Goal: Information Seeking & Learning: Learn about a topic

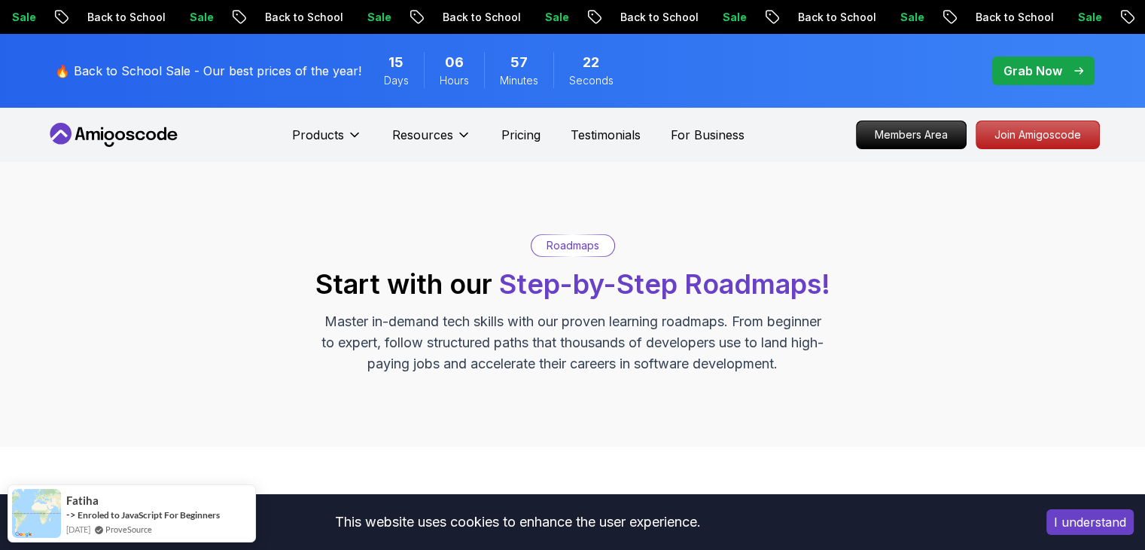
click at [1021, 69] on p "Grab Now" at bounding box center [1032, 71] width 59 height 18
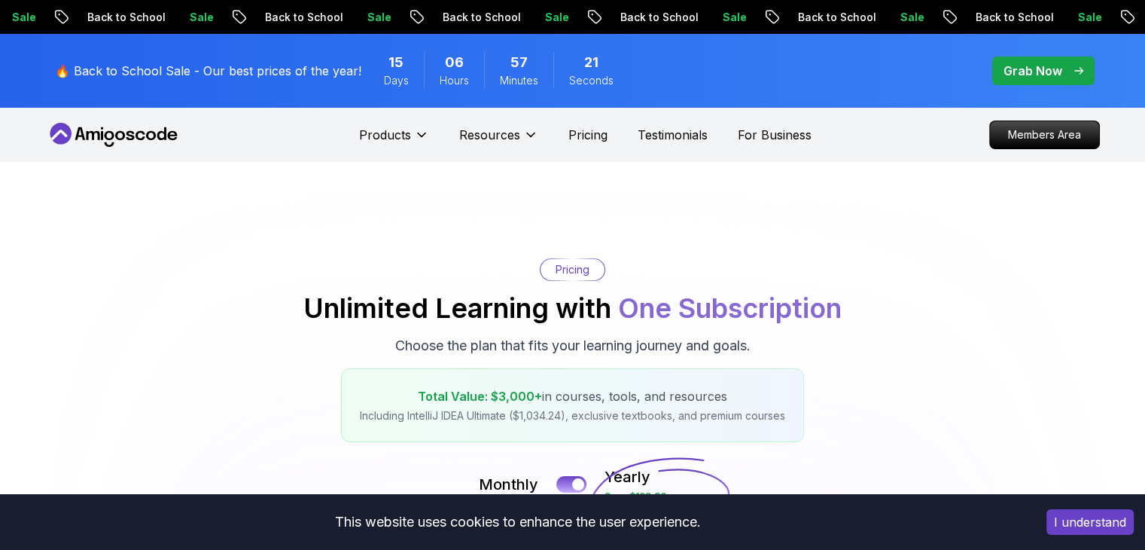
click at [1036, 72] on p "Grab Now" at bounding box center [1032, 71] width 59 height 18
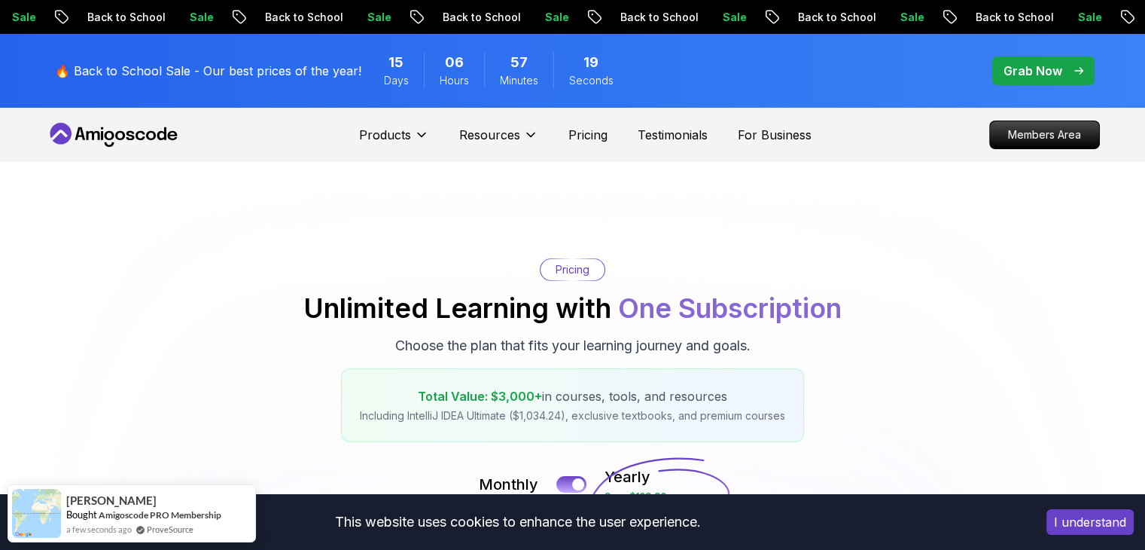
click at [1036, 72] on p "Grab Now" at bounding box center [1032, 71] width 59 height 18
click at [1039, 133] on p "Members Area" at bounding box center [1044, 135] width 104 height 26
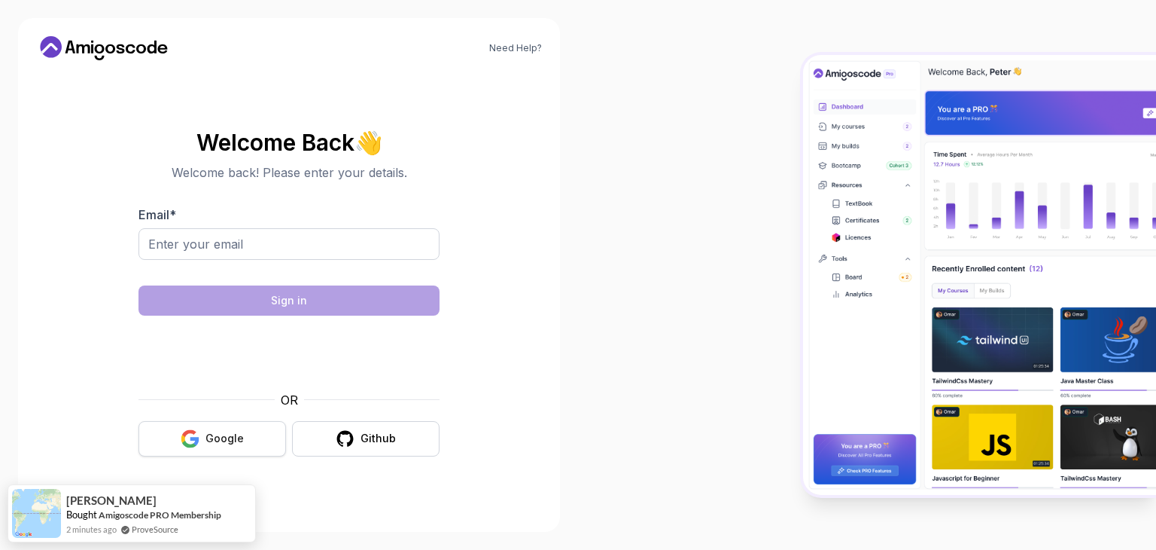
click at [206, 445] on div "Google" at bounding box center [225, 438] width 38 height 15
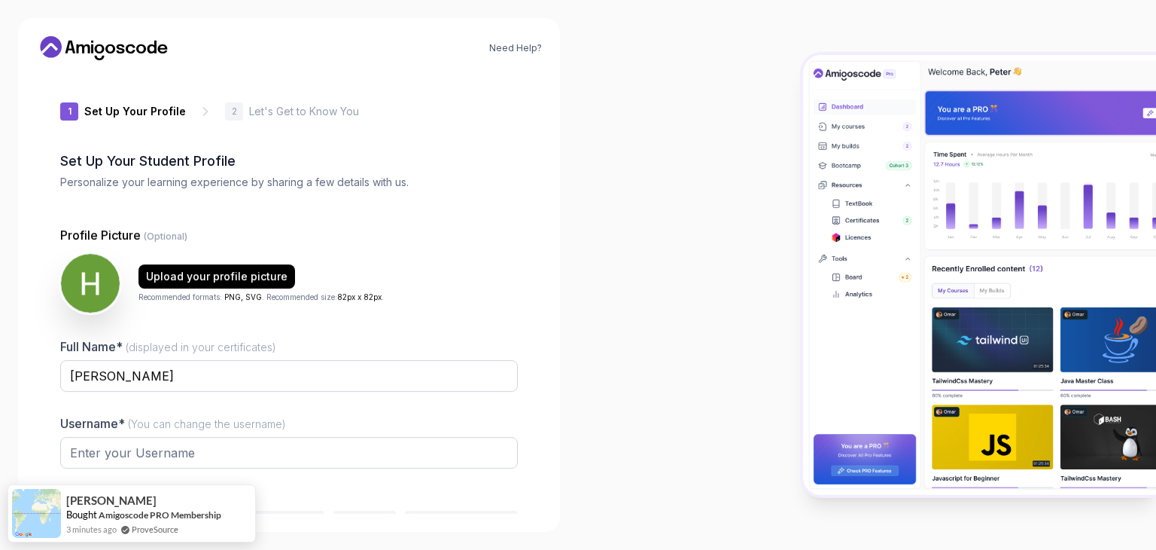
type input "silentfalconb56c1"
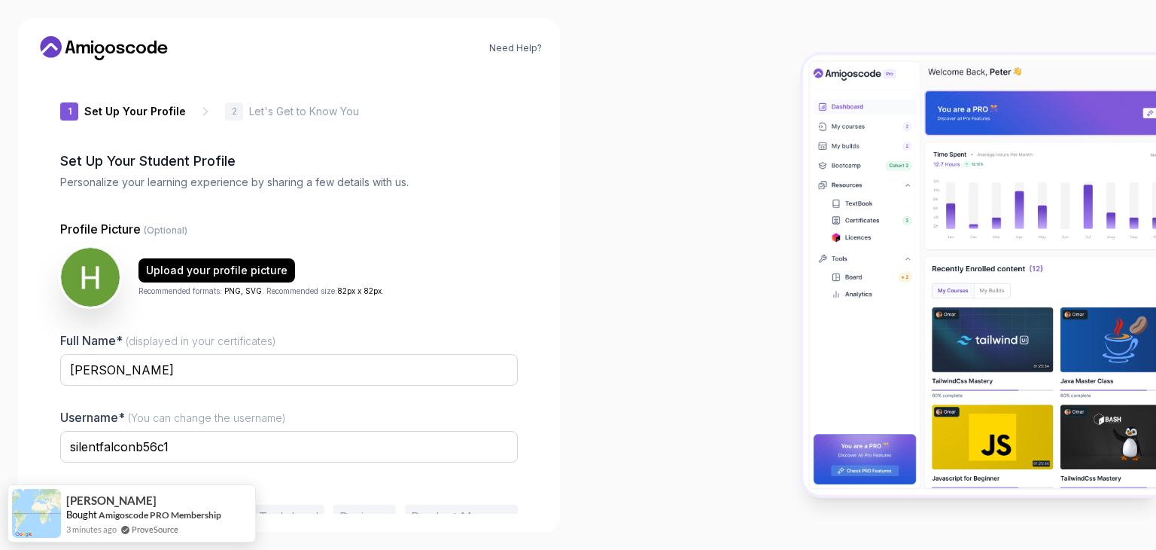
scroll to position [78, 0]
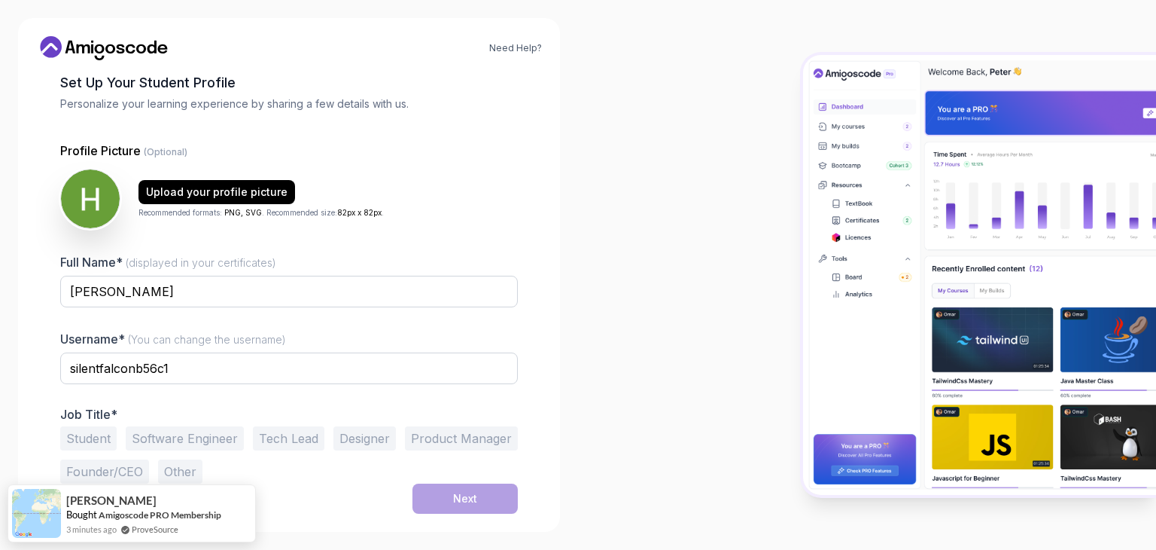
click at [77, 431] on button "Student" at bounding box center [88, 438] width 56 height 24
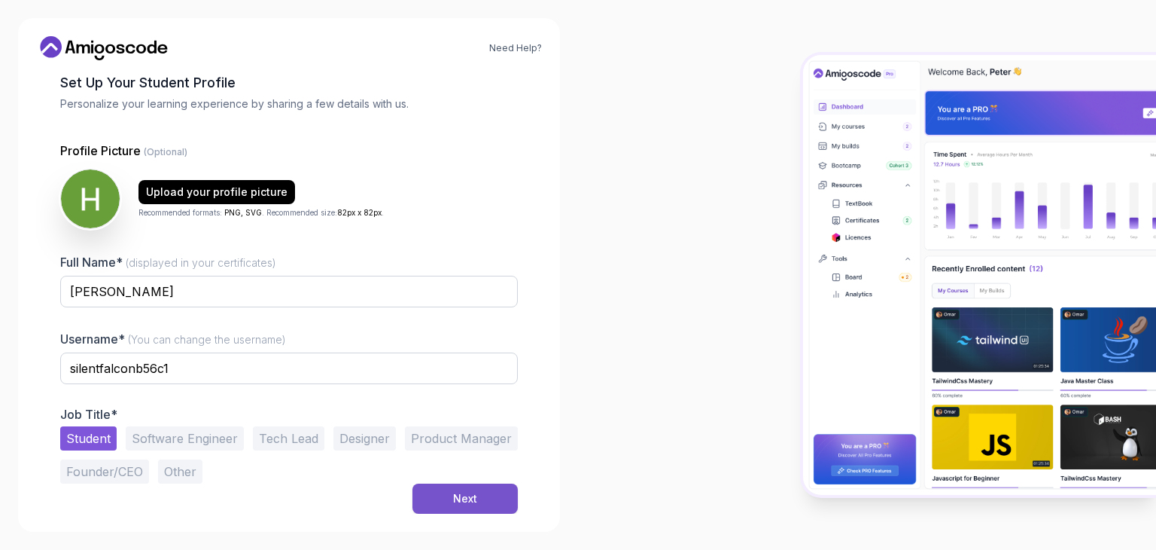
click at [468, 494] on div "Next" at bounding box center [465, 498] width 24 height 15
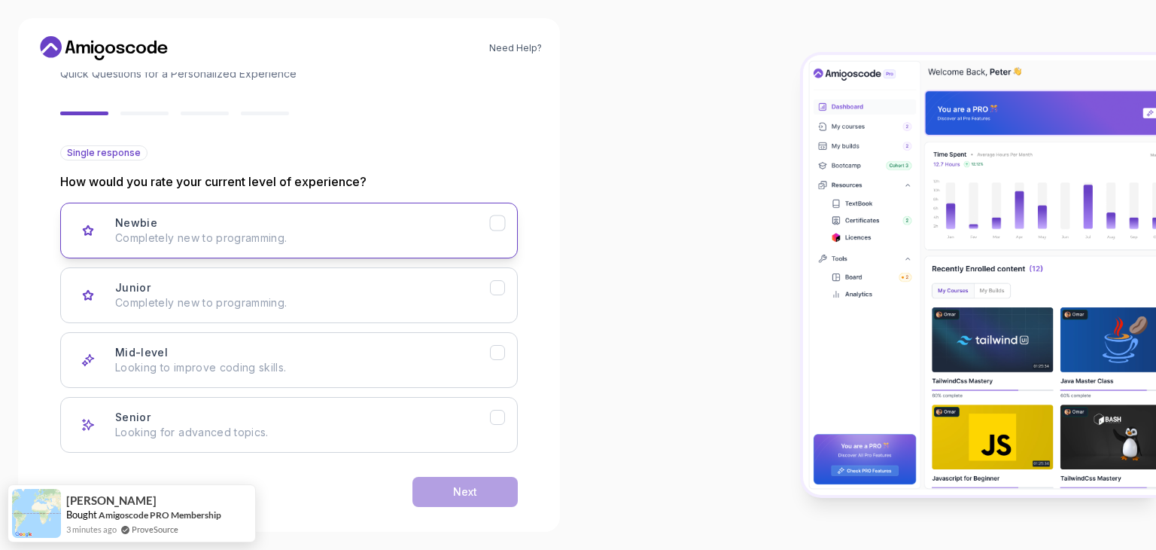
scroll to position [108, 0]
click at [422, 230] on p "Completely new to programming." at bounding box center [302, 237] width 375 height 15
click at [449, 499] on button "Next" at bounding box center [465, 492] width 105 height 30
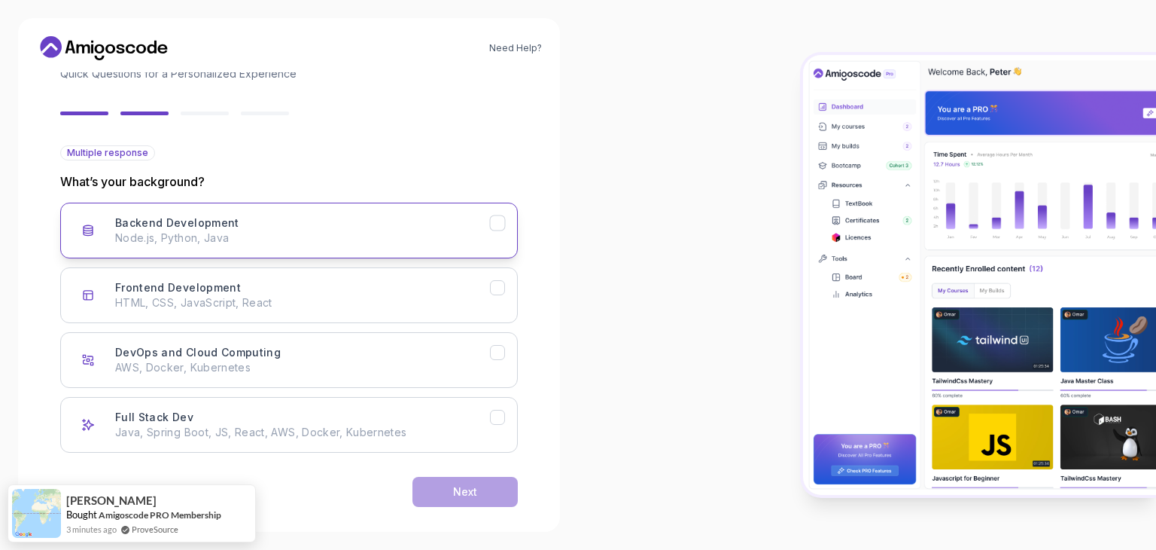
click at [368, 240] on p "Node.js, Python, Java" at bounding box center [302, 237] width 375 height 15
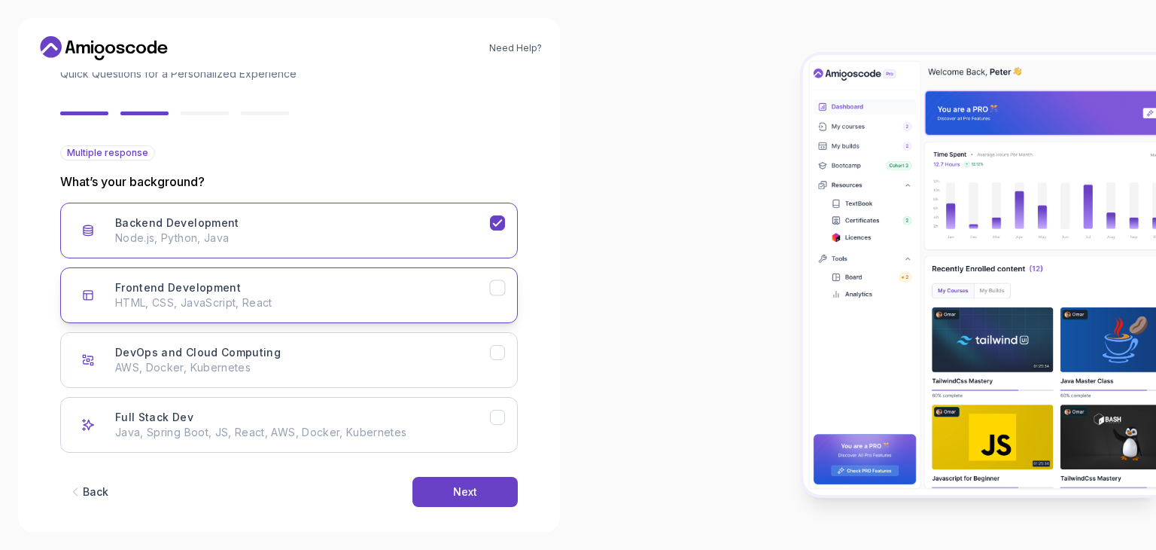
click at [467, 290] on div "Frontend Development HTML, CSS, JavaScript, React" at bounding box center [302, 295] width 375 height 30
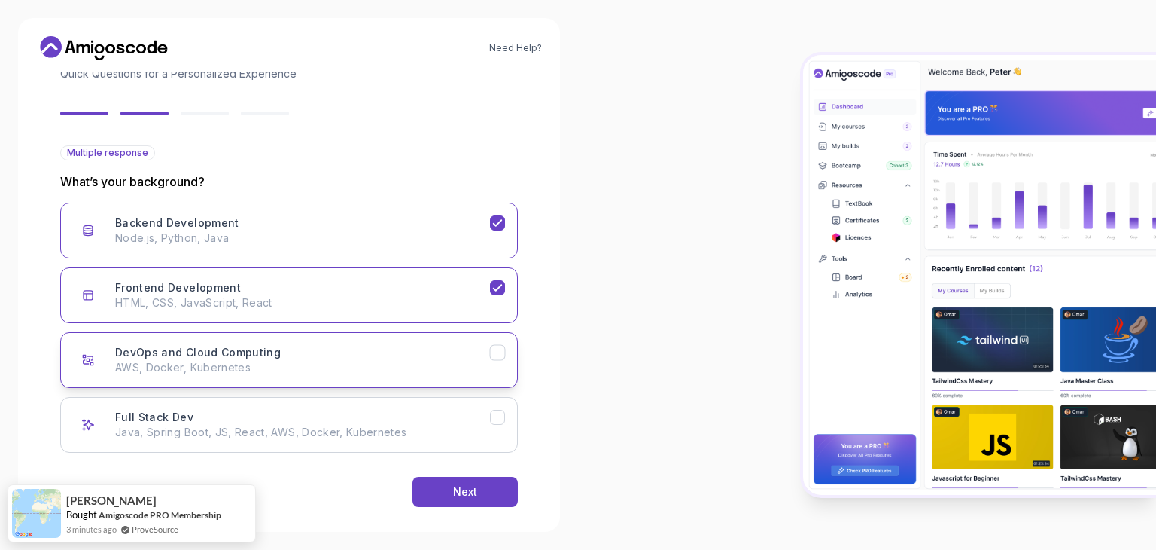
click at [472, 364] on p "AWS, Docker, Kubernetes" at bounding box center [302, 367] width 375 height 15
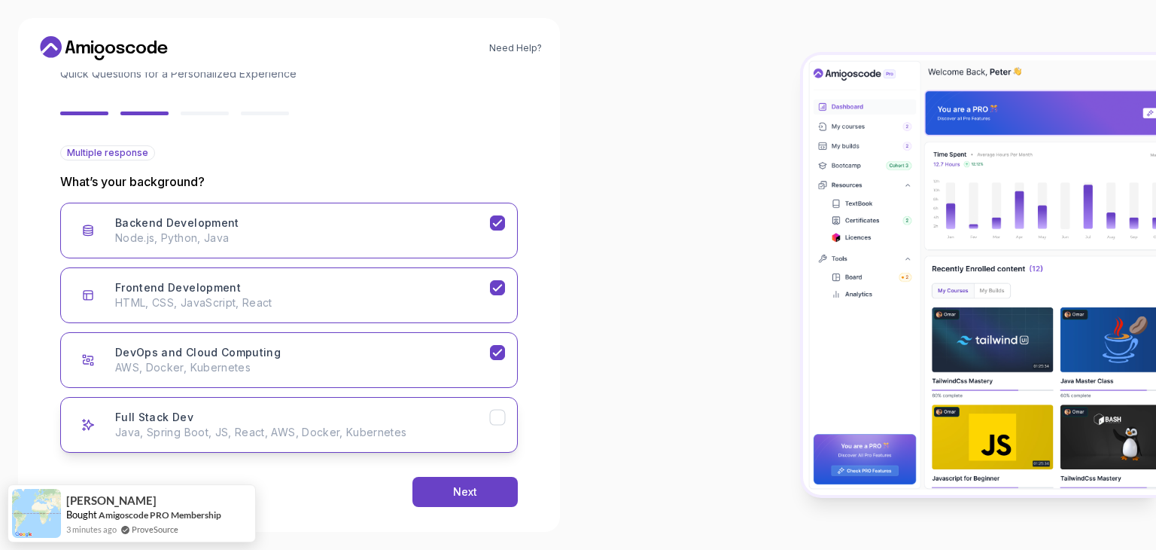
click at [468, 422] on div "Full Stack Dev Java, Spring Boot, JS, React, AWS, Docker, Kubernetes" at bounding box center [302, 425] width 375 height 30
click at [484, 495] on button "Next" at bounding box center [465, 492] width 105 height 30
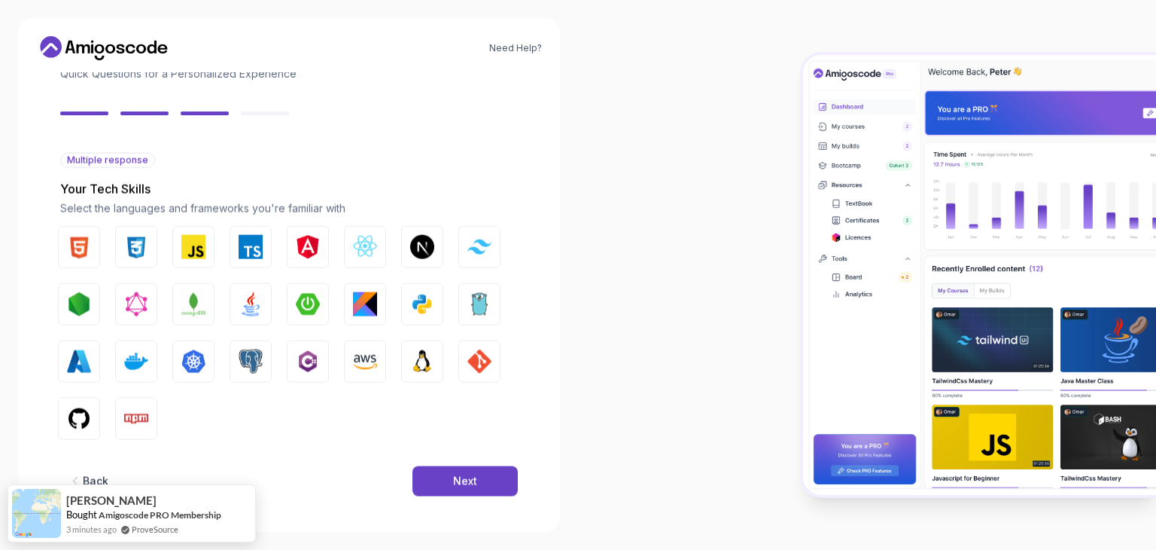
scroll to position [108, 0]
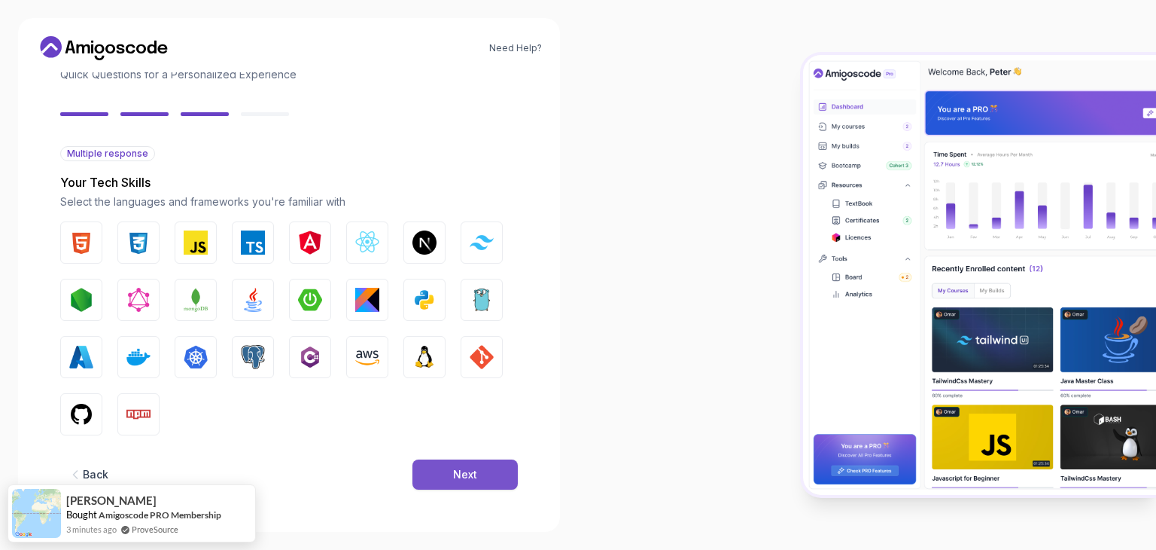
click at [467, 482] on button "Next" at bounding box center [465, 474] width 105 height 30
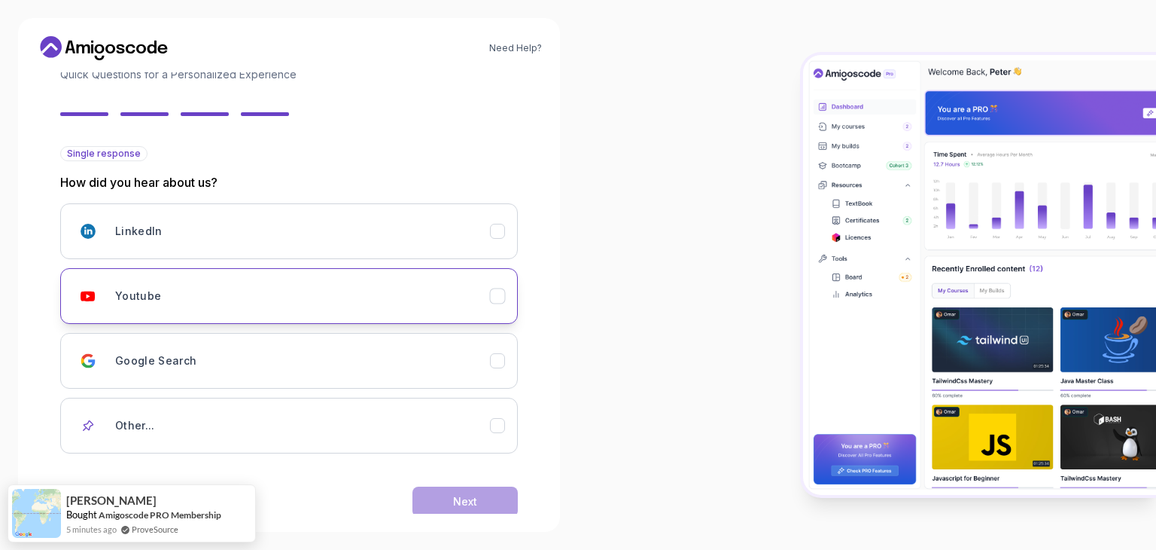
click at [376, 306] on div "Youtube" at bounding box center [302, 296] width 375 height 30
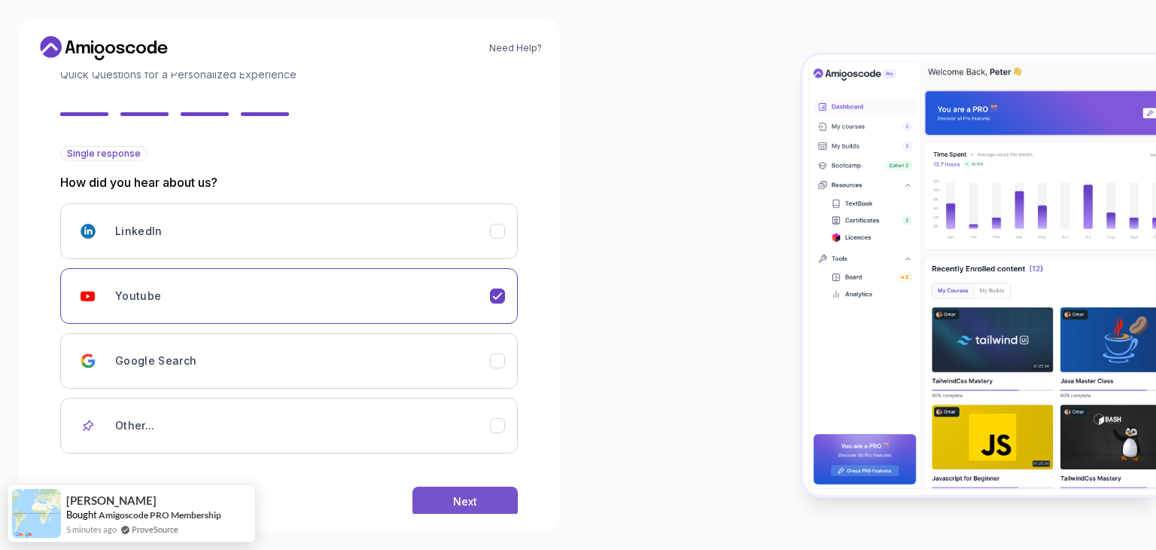
click at [457, 498] on div "Next" at bounding box center [465, 501] width 24 height 15
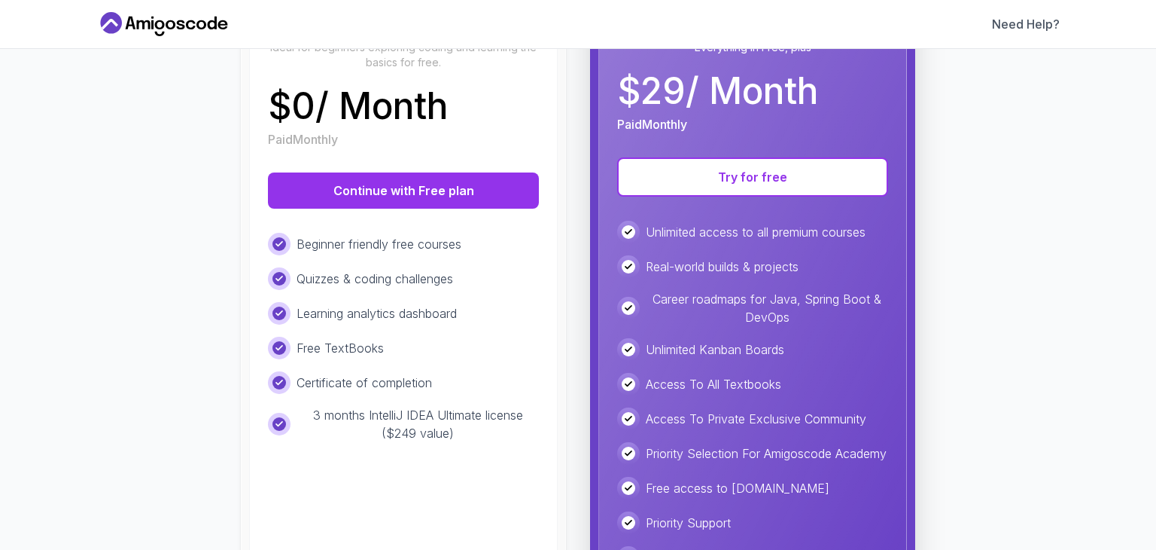
scroll to position [247, 0]
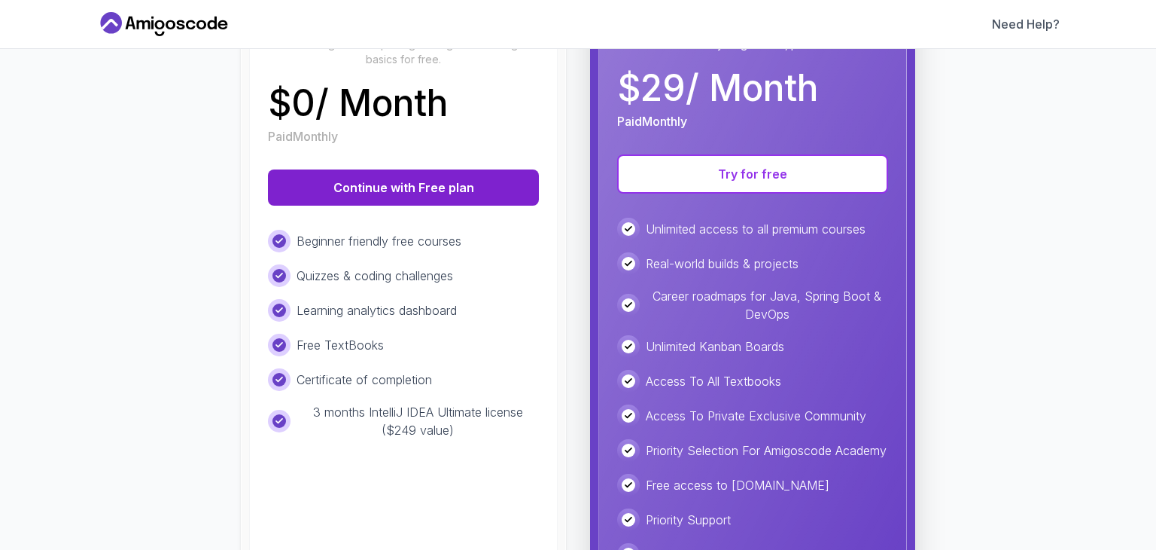
click at [423, 186] on button "Continue with Free plan" at bounding box center [403, 187] width 271 height 36
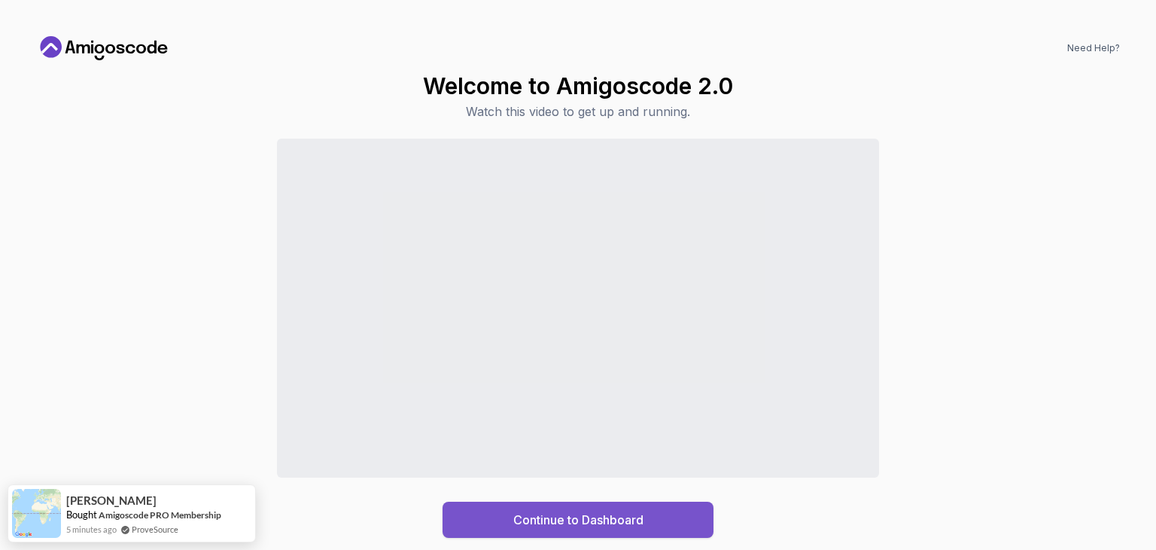
click at [585, 513] on div "Continue to Dashboard" at bounding box center [578, 519] width 130 height 18
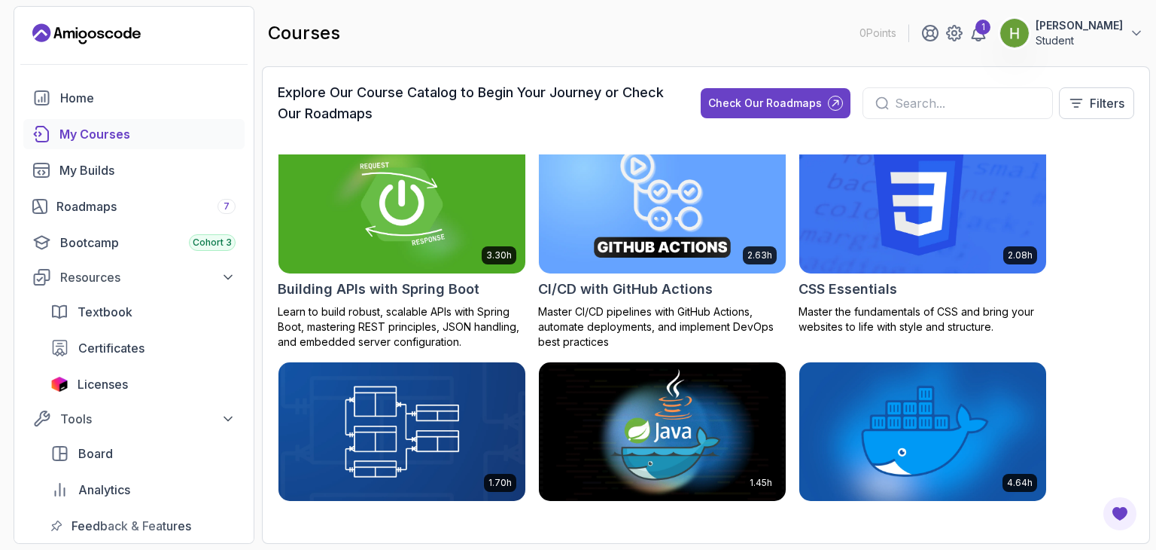
scroll to position [250, 0]
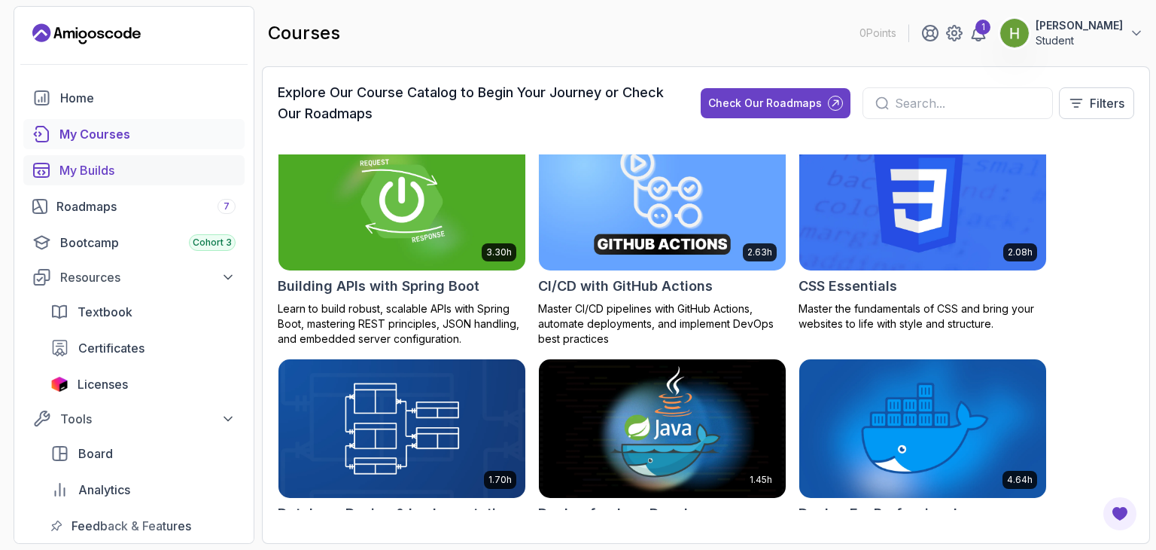
click at [115, 178] on div "My Builds" at bounding box center [147, 170] width 176 height 18
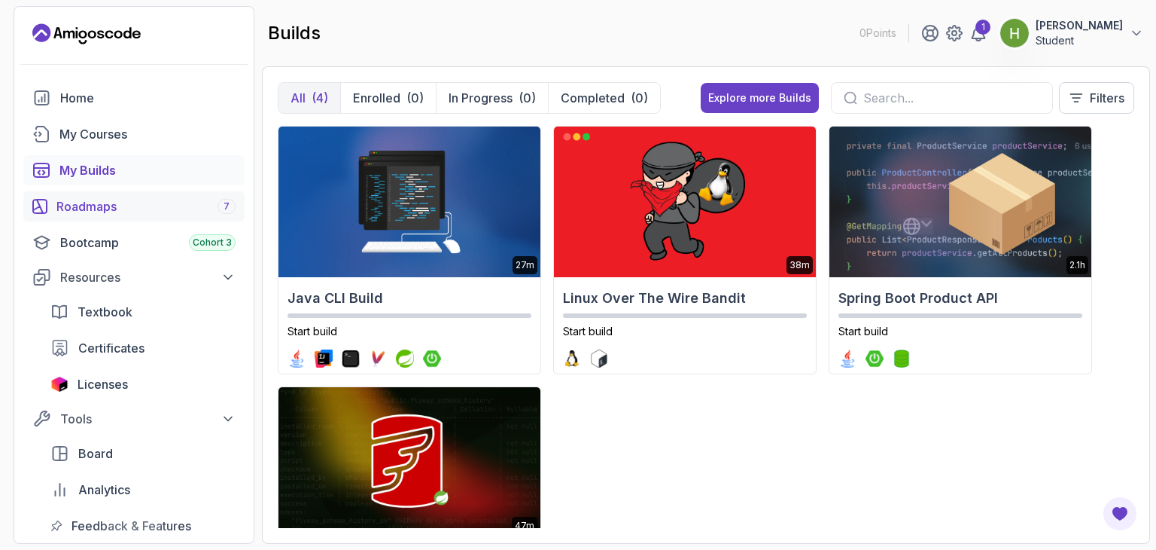
click at [111, 201] on div "Roadmaps 7" at bounding box center [145, 206] width 179 height 18
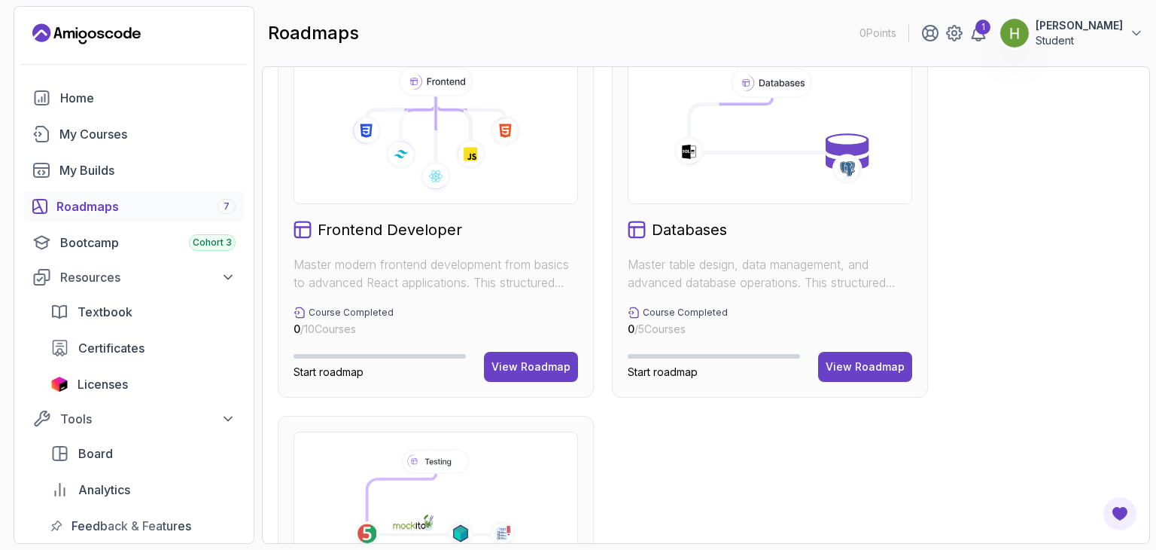
scroll to position [821, 0]
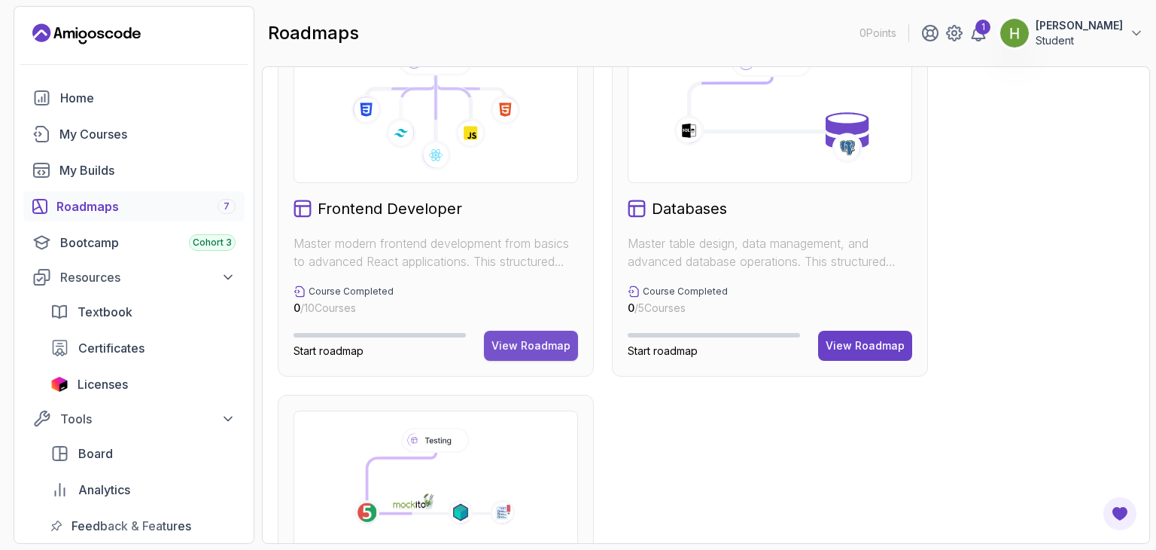
click at [545, 349] on div "View Roadmap" at bounding box center [531, 345] width 79 height 15
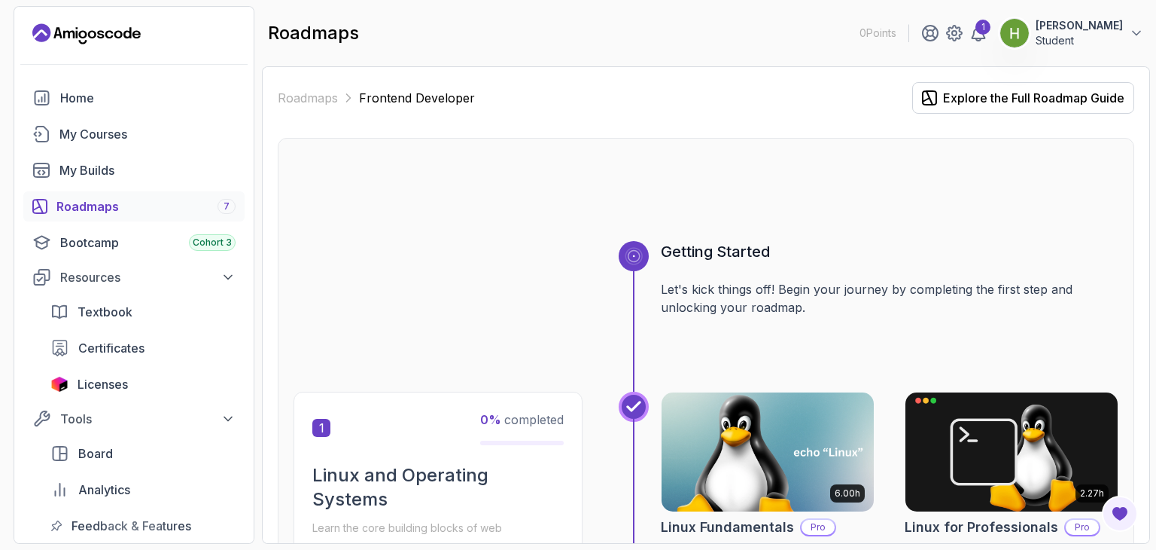
click at [746, 434] on img at bounding box center [767, 451] width 223 height 125
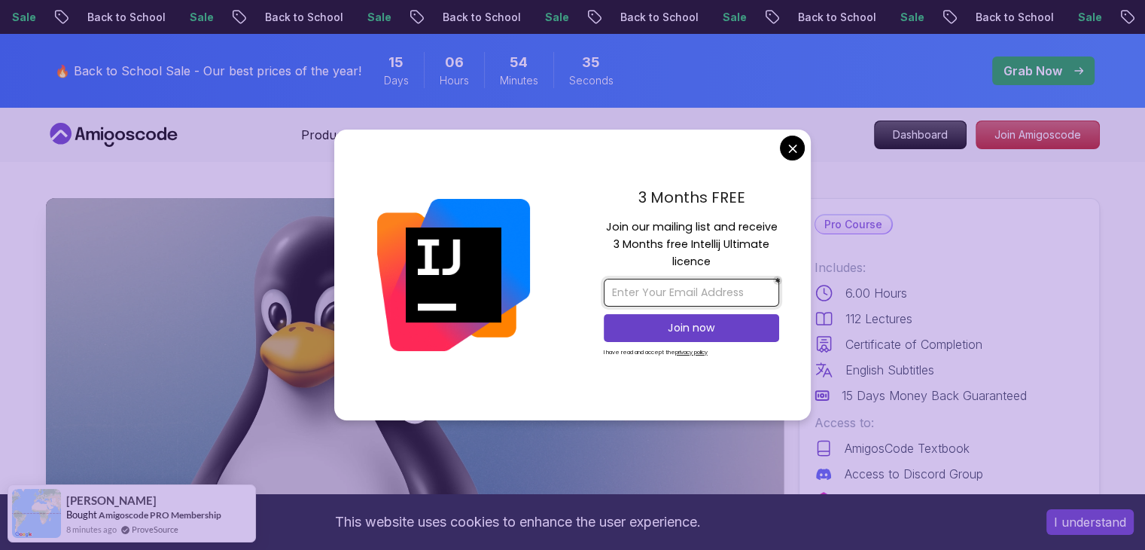
click at [641, 279] on input "email" at bounding box center [691, 293] width 175 height 28
type input "h"
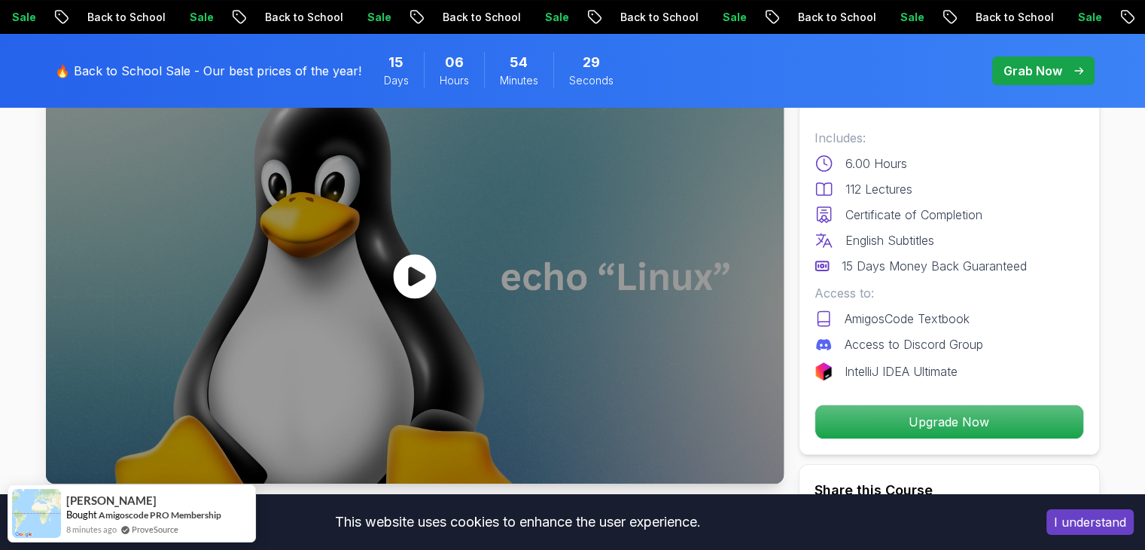
scroll to position [139, 0]
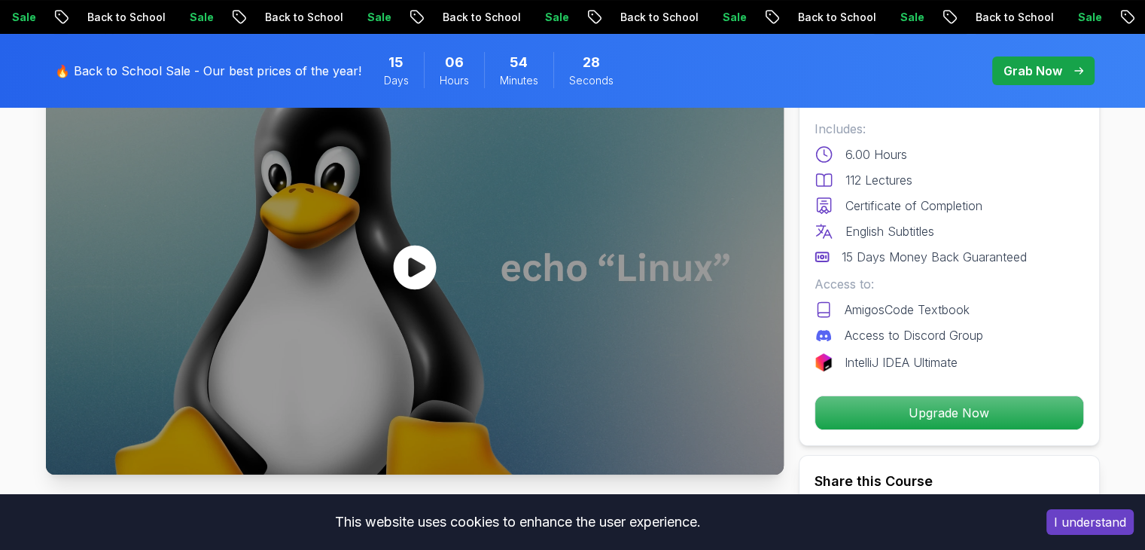
click at [410, 264] on icon at bounding box center [414, 267] width 45 height 45
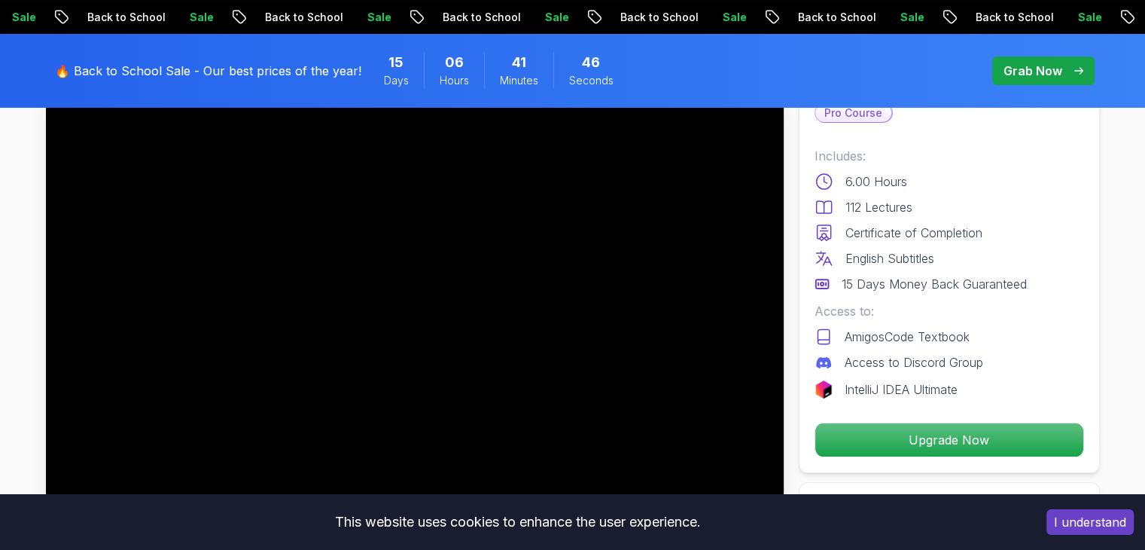
scroll to position [119, 0]
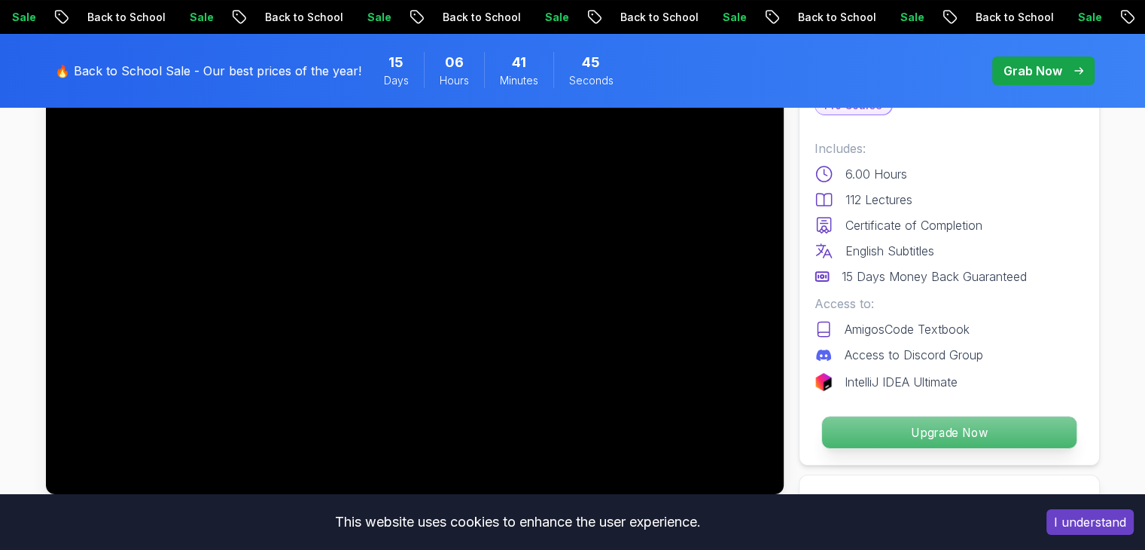
click at [879, 440] on p "Upgrade Now" at bounding box center [948, 432] width 254 height 32
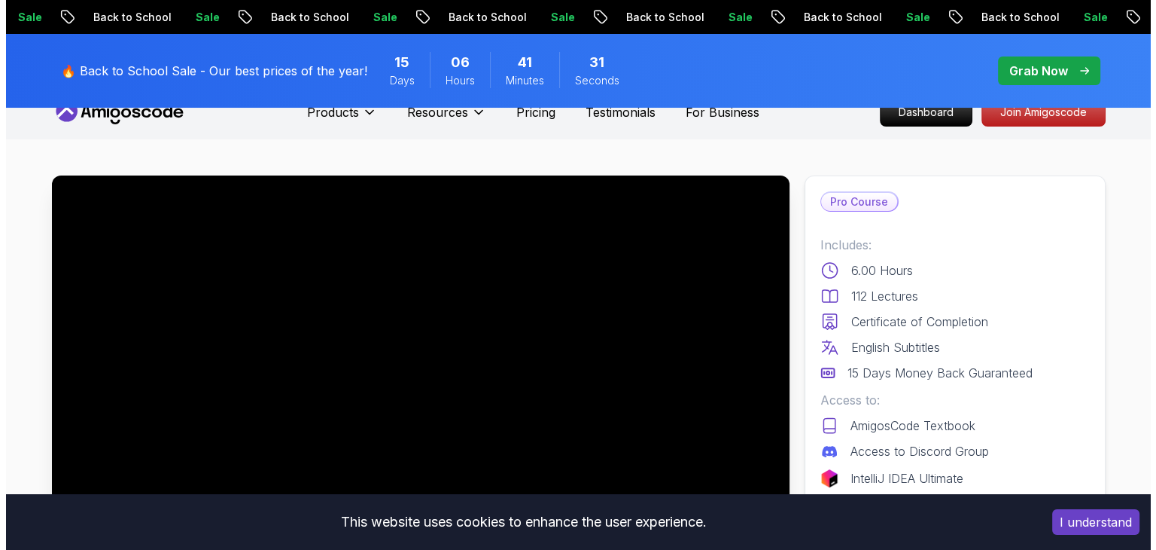
scroll to position [0, 0]
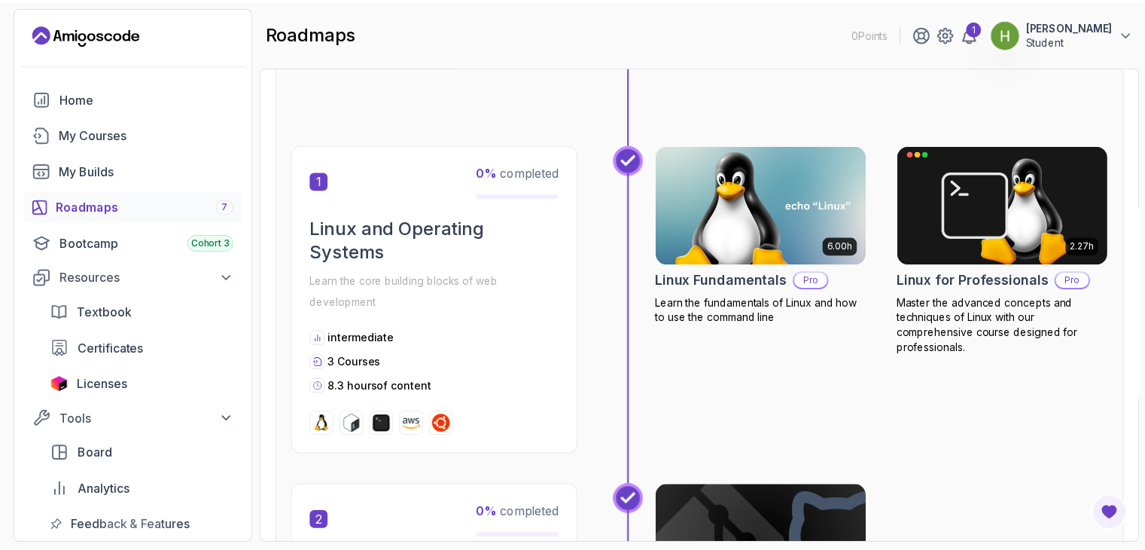
scroll to position [247, 0]
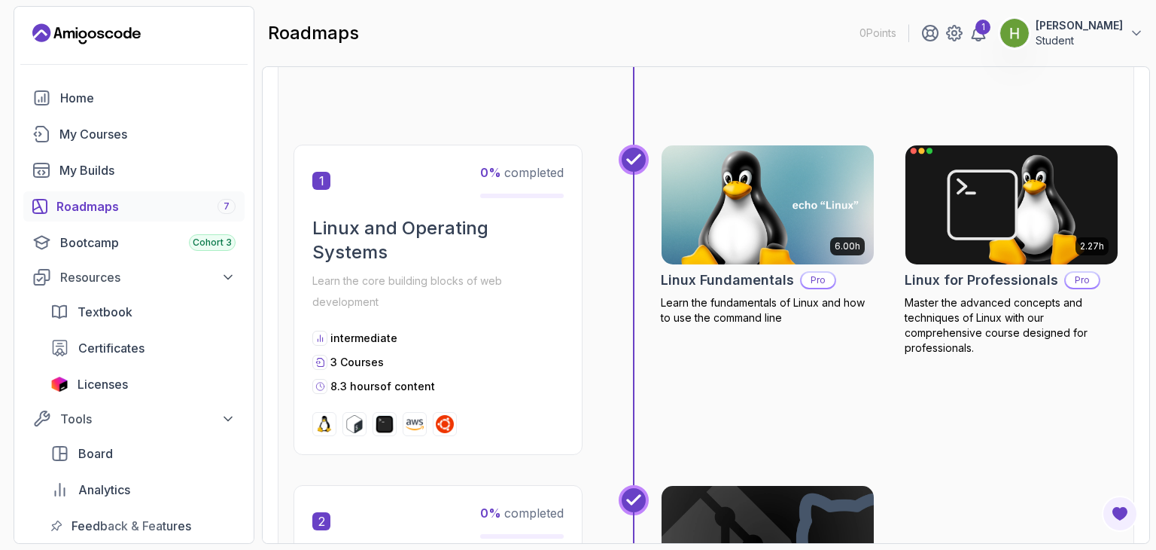
click at [940, 223] on img at bounding box center [1011, 204] width 223 height 125
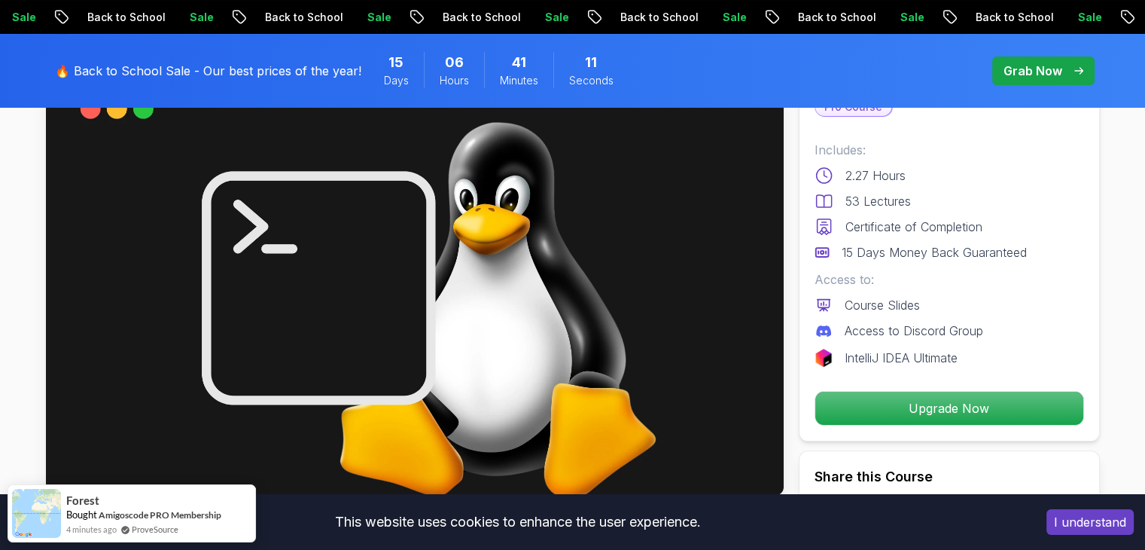
scroll to position [119, 0]
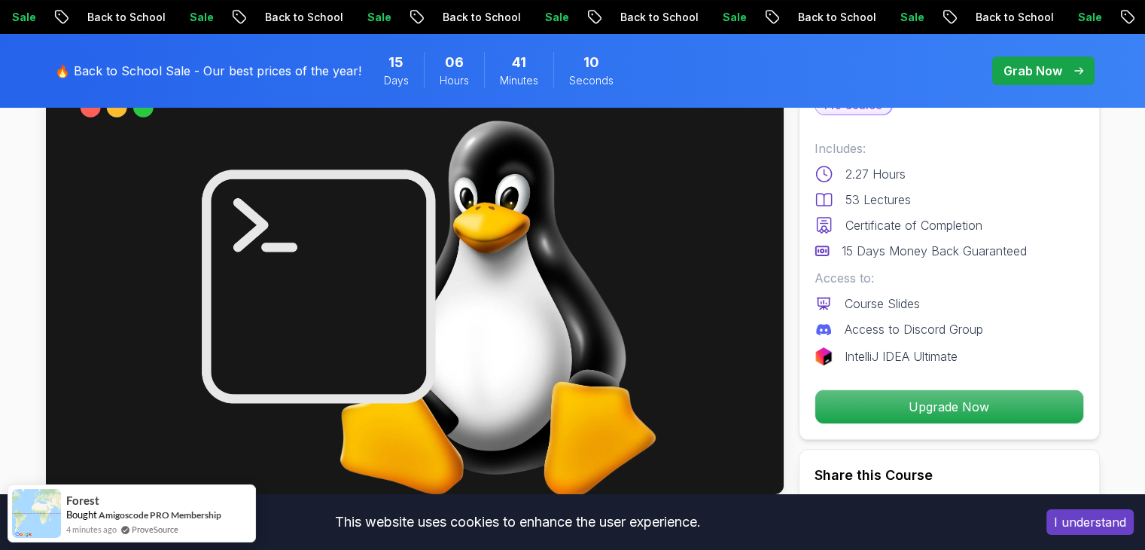
click at [568, 410] on img at bounding box center [415, 286] width 738 height 415
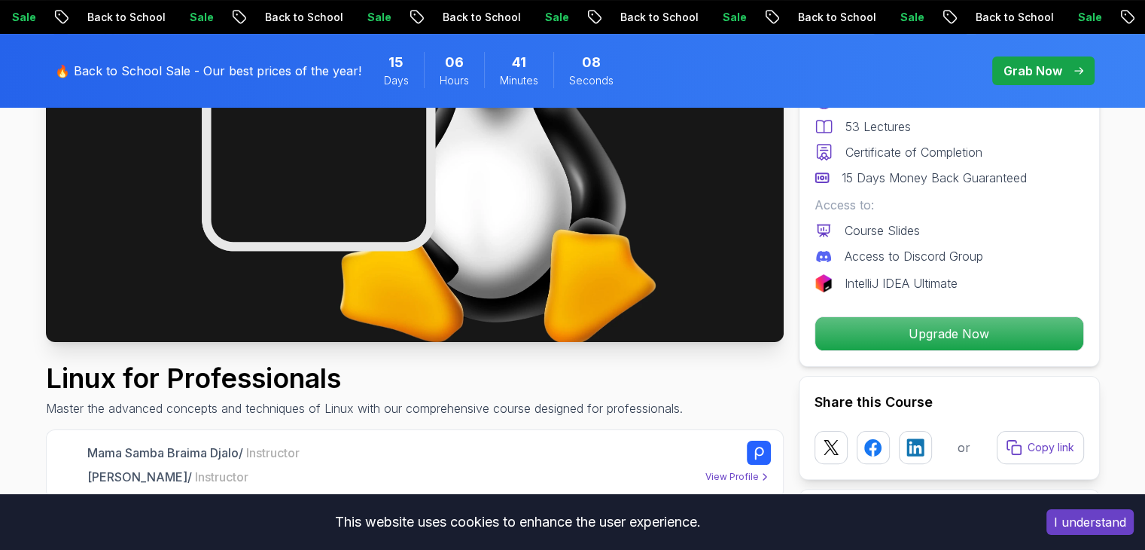
scroll to position [271, 0]
click at [420, 205] on img at bounding box center [415, 134] width 738 height 415
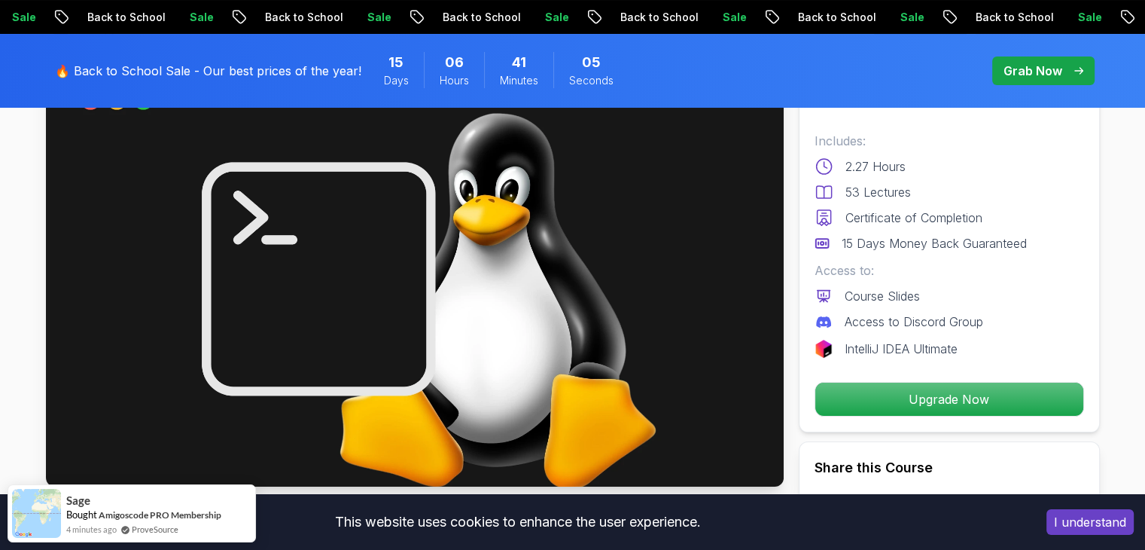
scroll to position [120, 0]
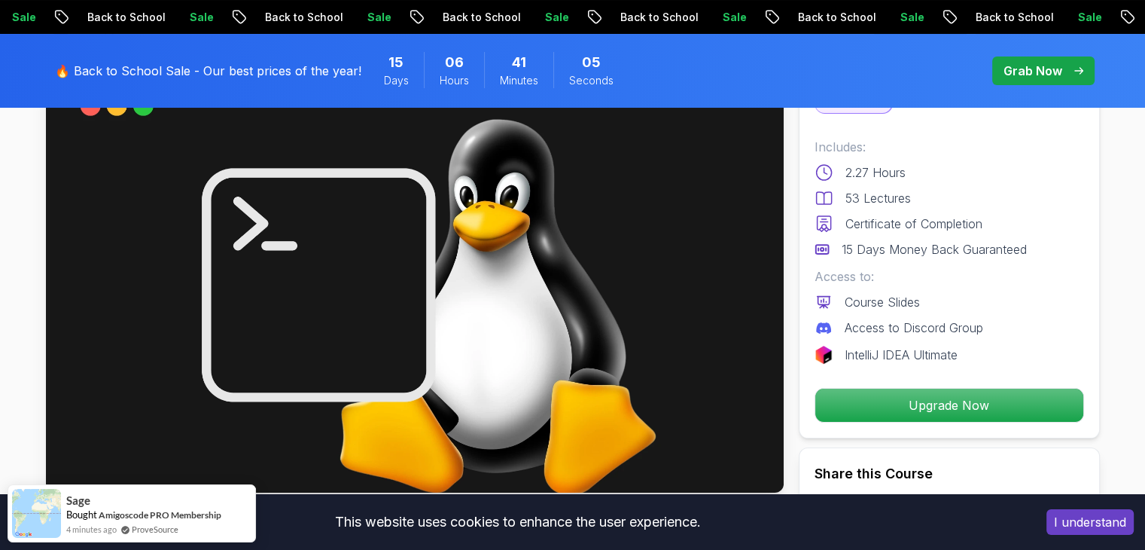
click at [428, 419] on img at bounding box center [415, 285] width 738 height 415
click at [391, 332] on img at bounding box center [415, 285] width 738 height 415
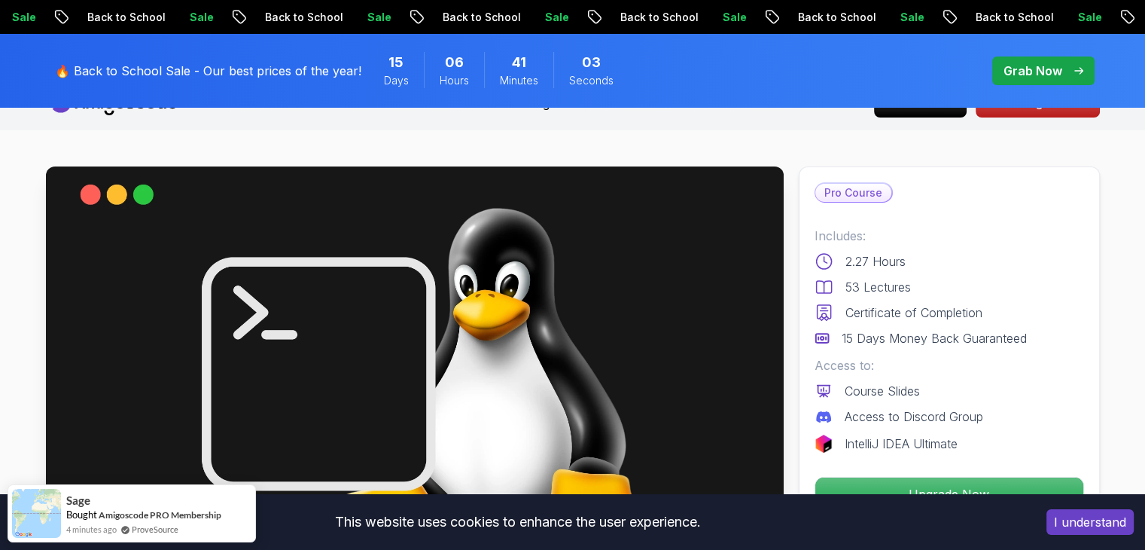
scroll to position [0, 0]
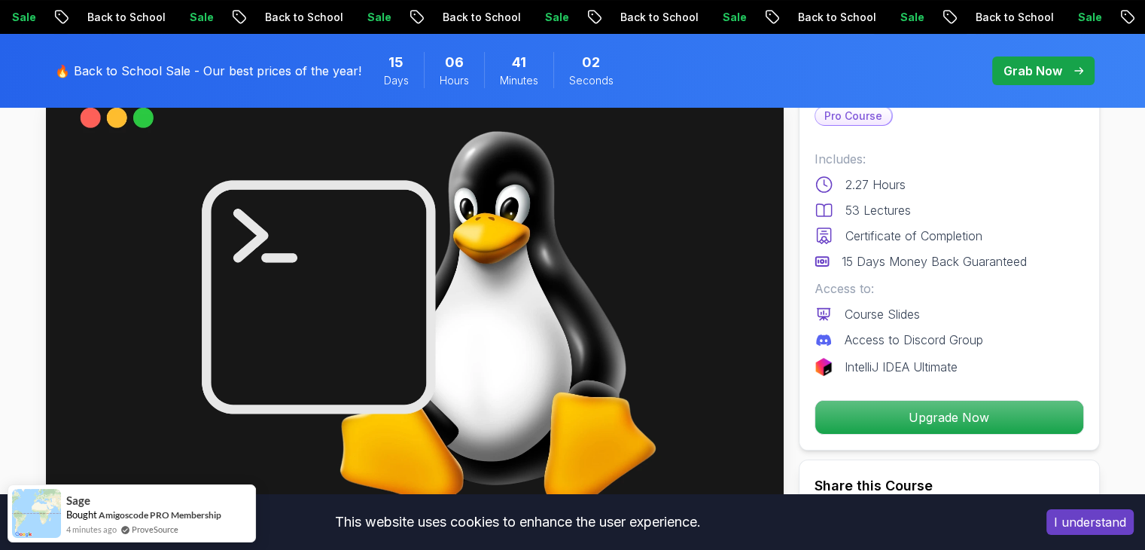
click at [391, 332] on img at bounding box center [415, 297] width 738 height 415
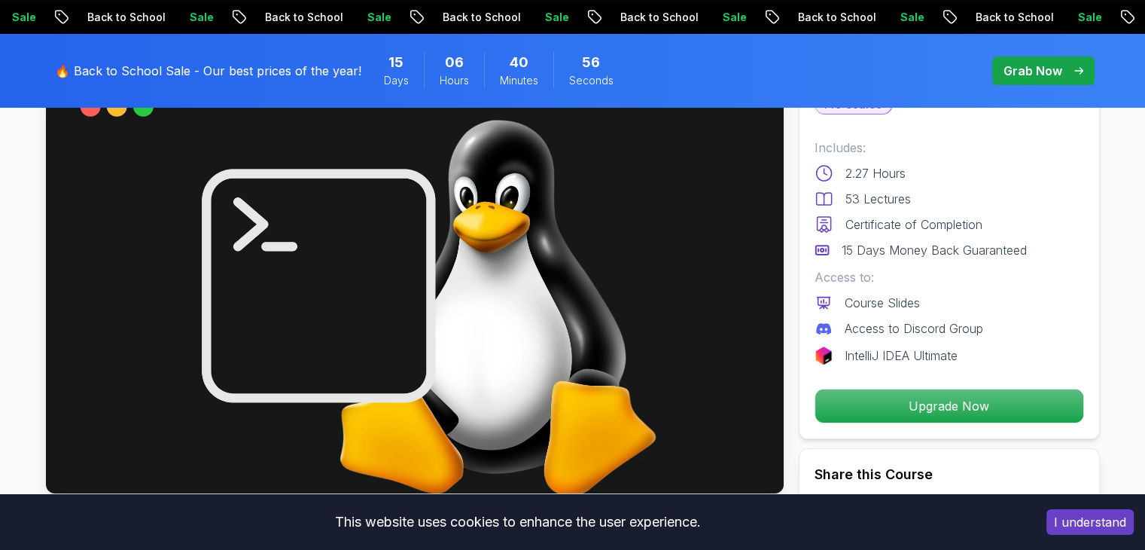
scroll to position [51, 0]
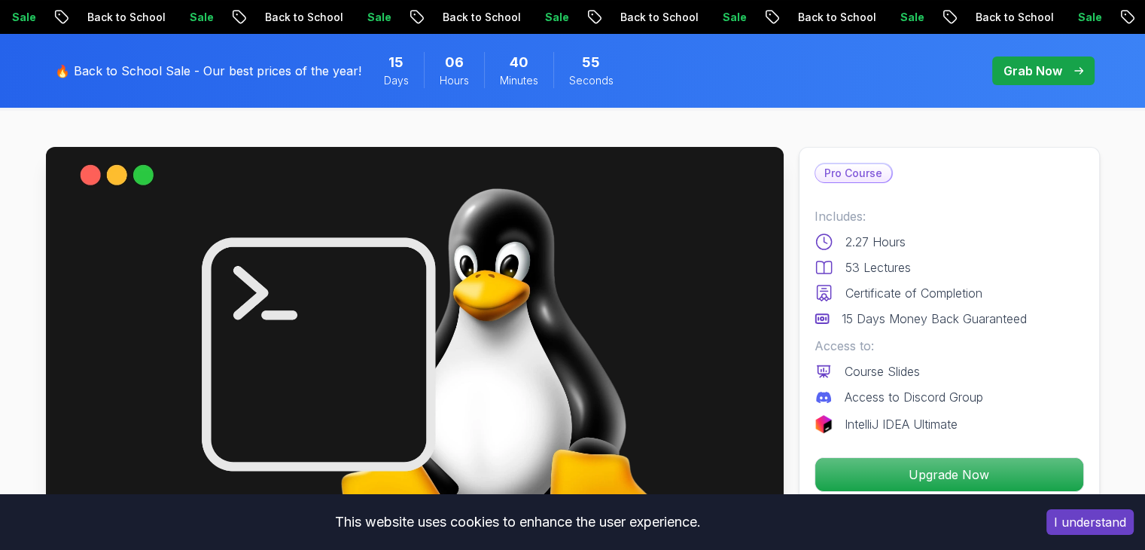
click at [391, 291] on img at bounding box center [415, 354] width 738 height 415
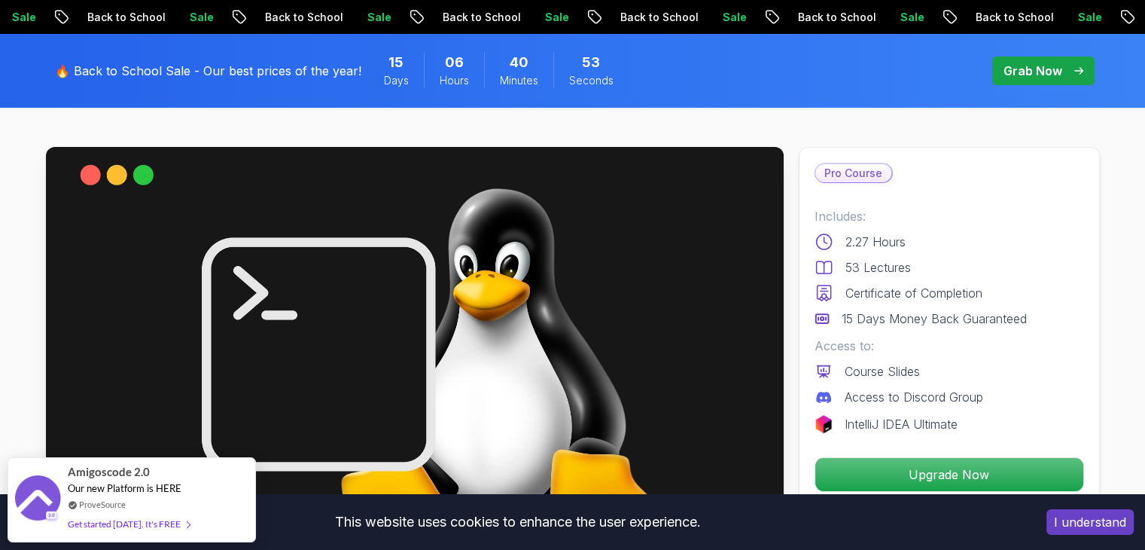
click at [394, 294] on img at bounding box center [415, 354] width 738 height 415
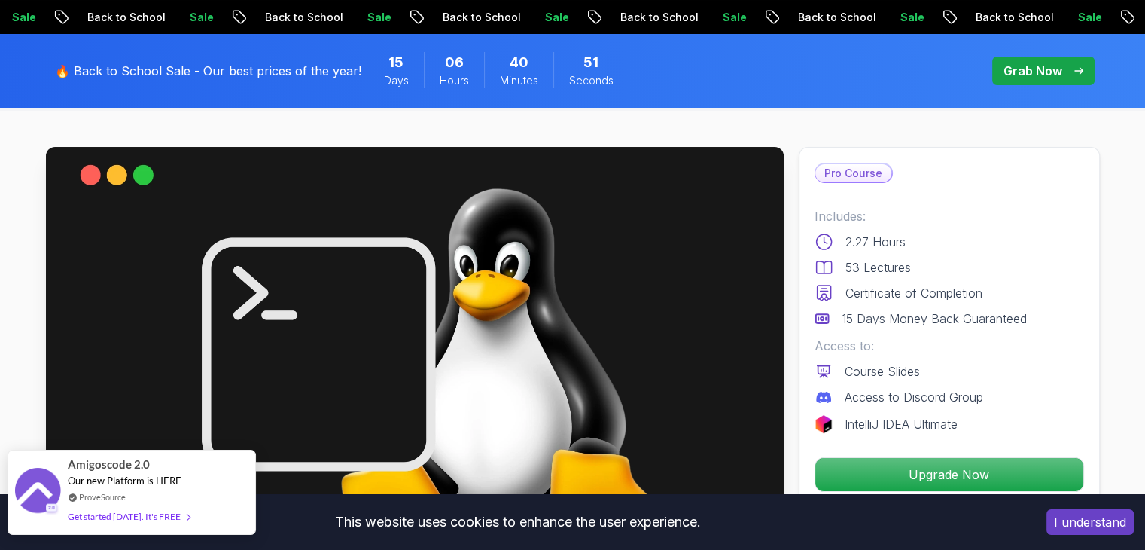
click at [148, 513] on div "Get started [DATE]. It's FREE" at bounding box center [129, 515] width 122 height 17
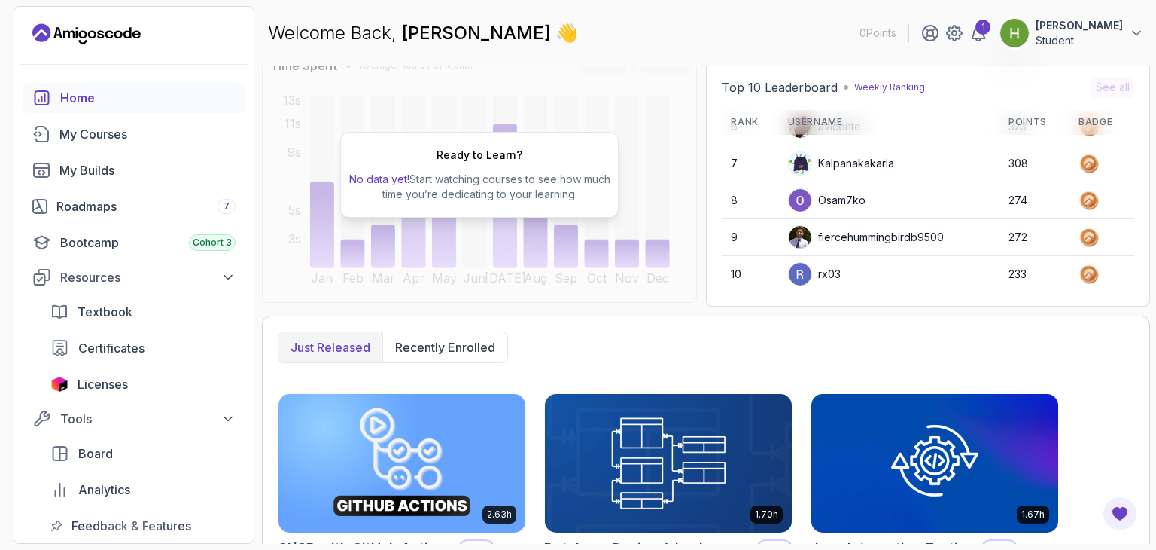
scroll to position [141, 0]
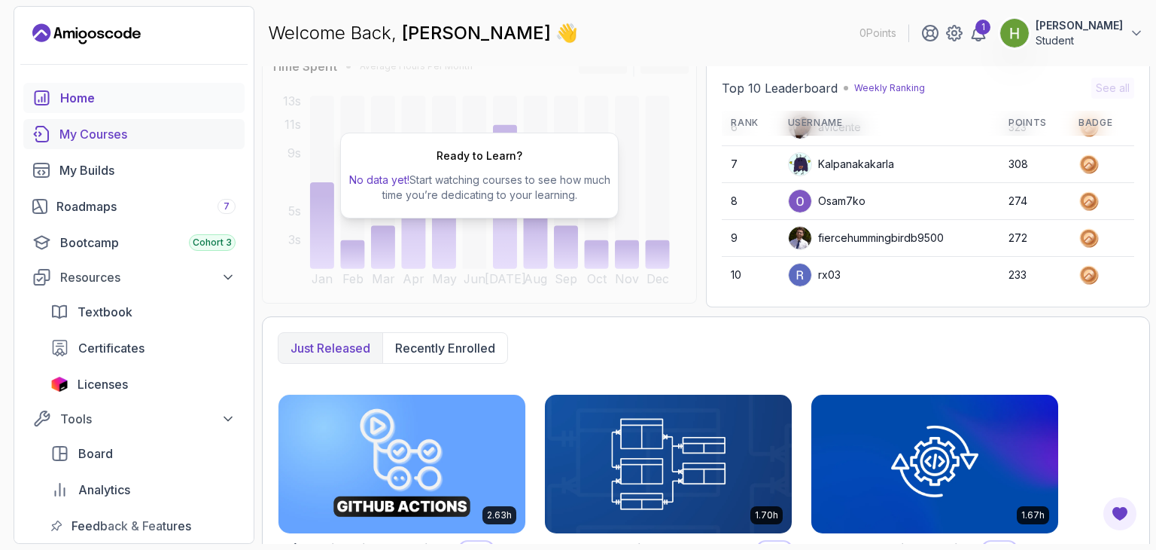
click at [123, 132] on div "My Courses" at bounding box center [147, 134] width 176 height 18
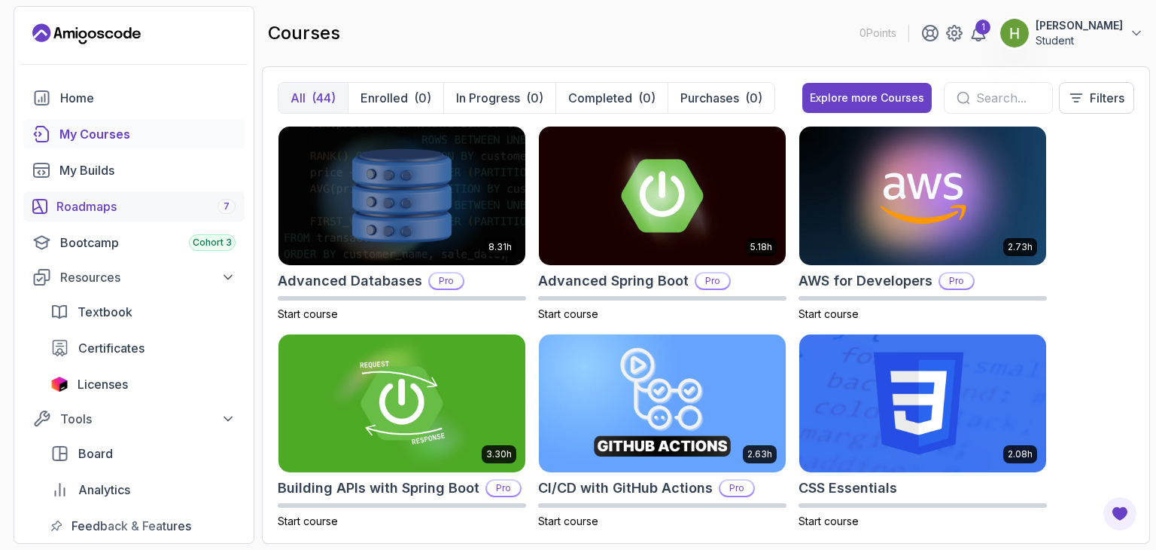
click at [91, 211] on div "Roadmaps 7" at bounding box center [145, 206] width 179 height 18
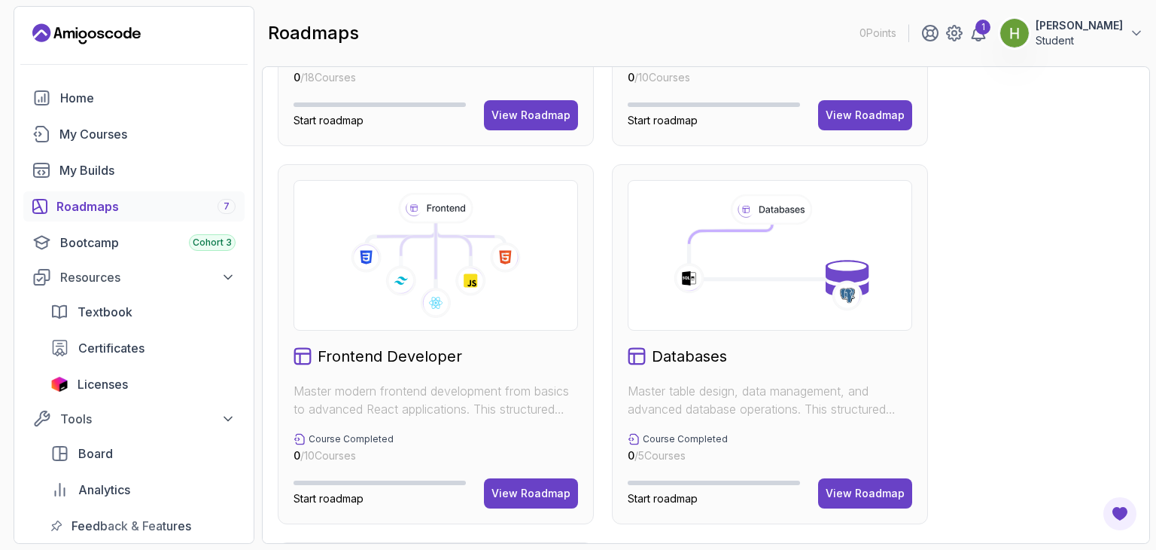
scroll to position [674, 0]
click at [524, 501] on button "View Roadmap" at bounding box center [531, 492] width 94 height 30
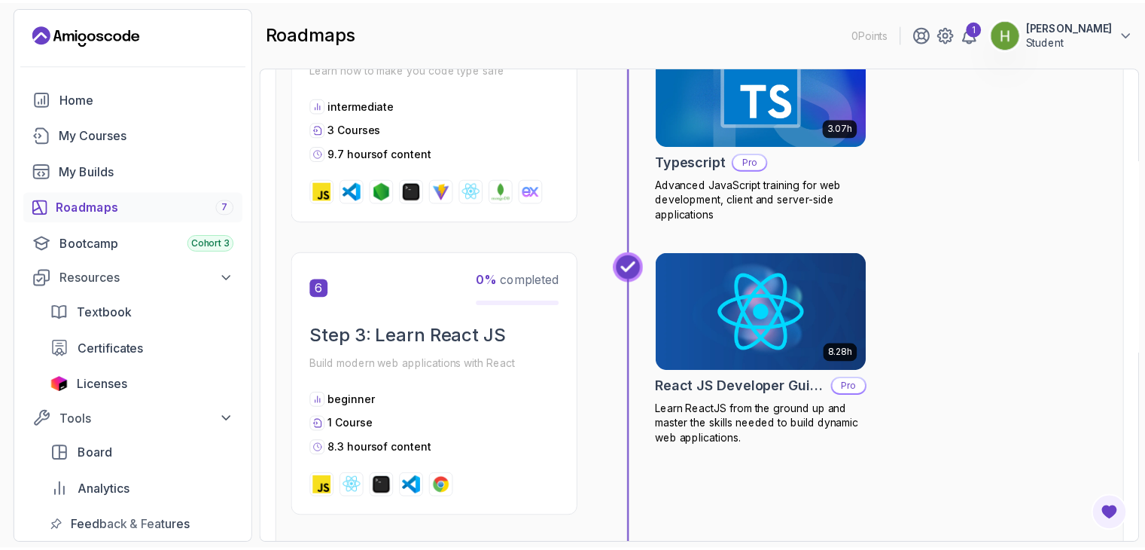
scroll to position [1839, 0]
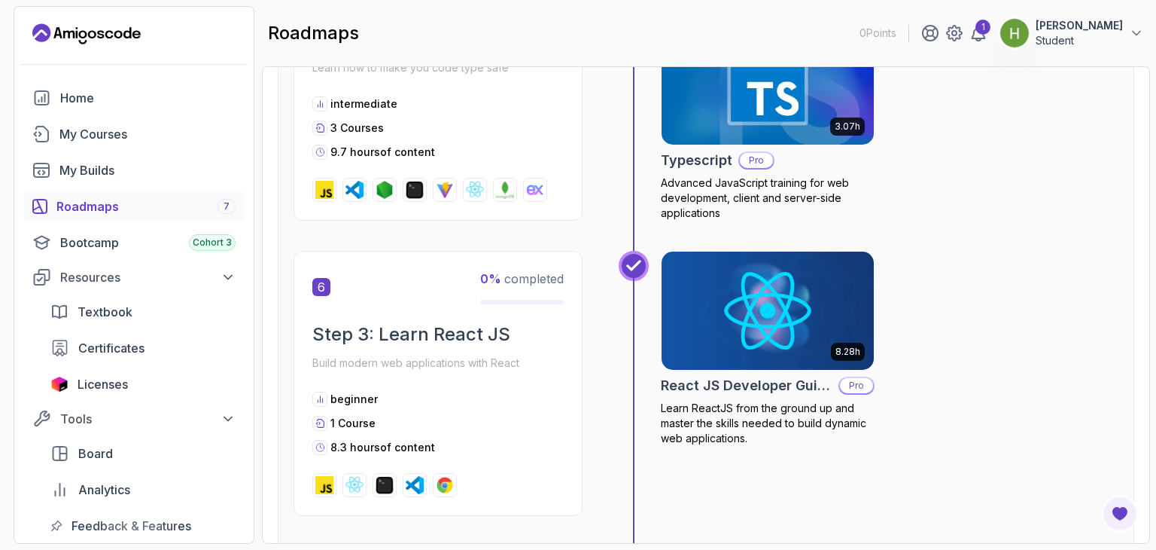
click at [693, 245] on div "2.05h Javascript for Beginners Learn JavaScript essentials for creating dynamic…" at bounding box center [869, 25] width 500 height 452
click at [699, 273] on img at bounding box center [767, 310] width 223 height 125
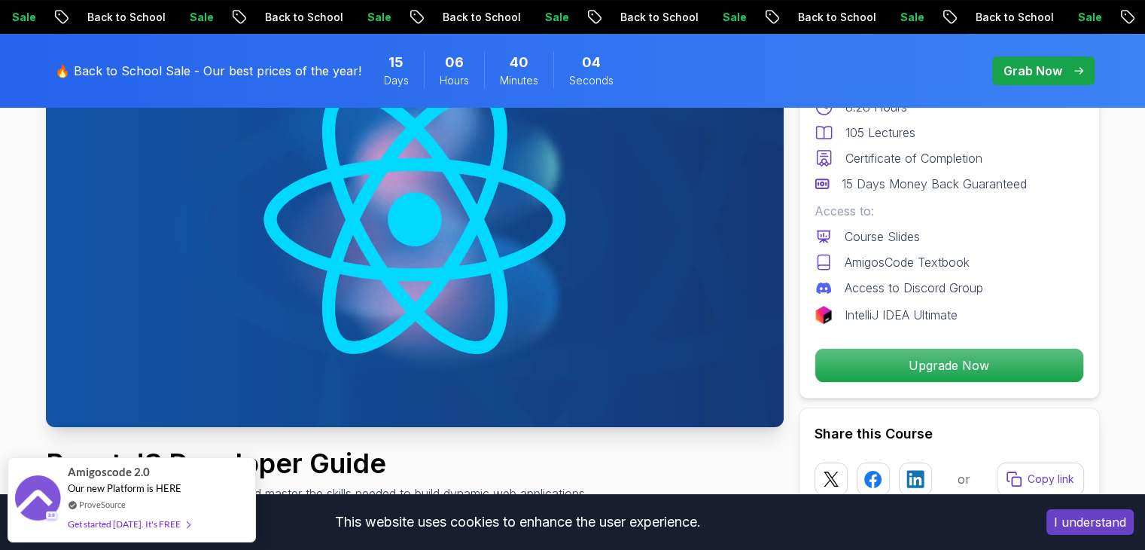
scroll to position [187, 0]
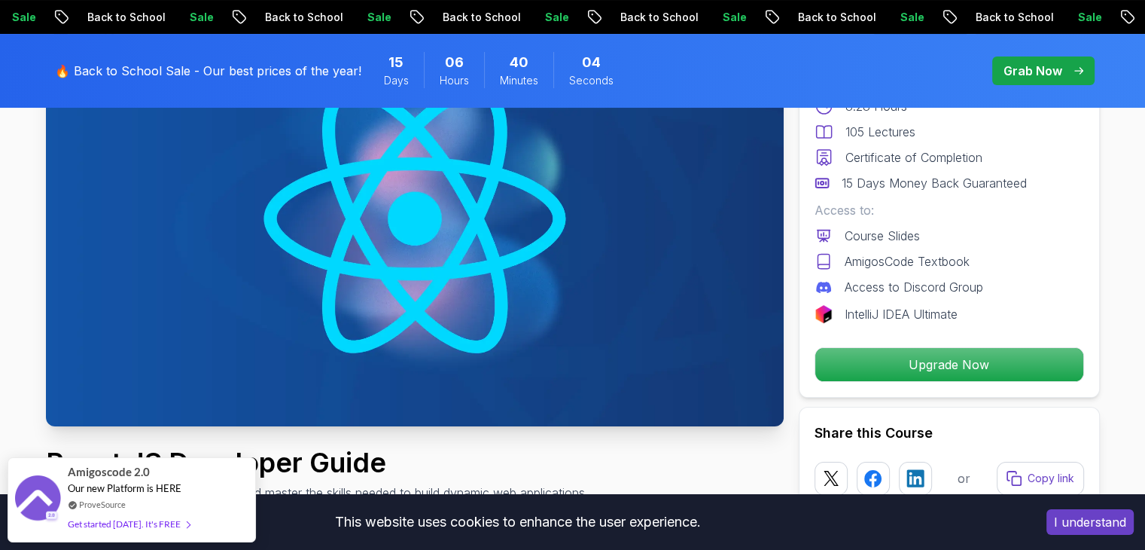
click at [699, 273] on img at bounding box center [415, 218] width 738 height 415
click at [407, 279] on img at bounding box center [415, 218] width 738 height 415
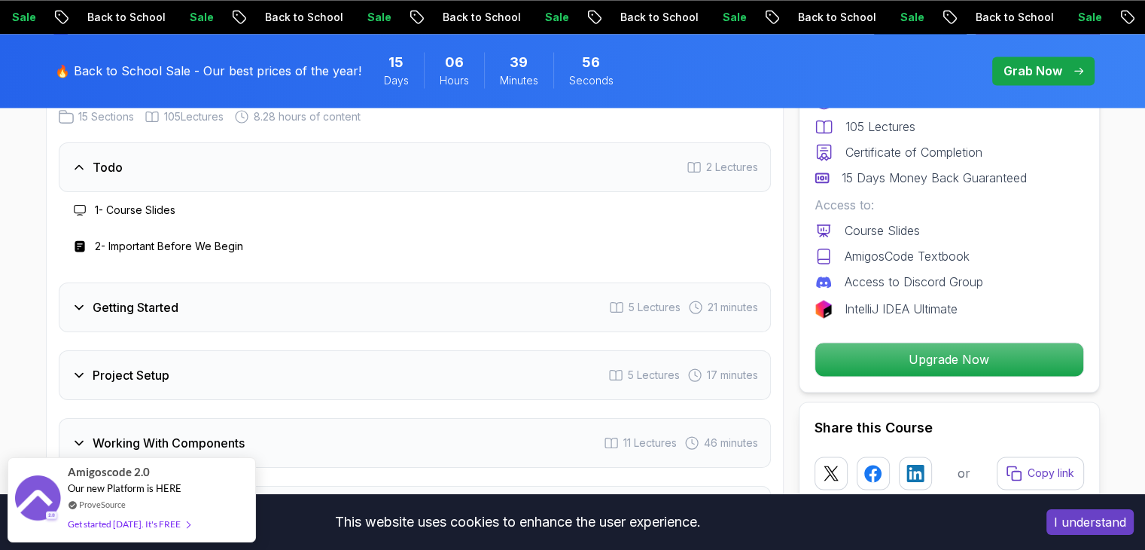
scroll to position [2218, 0]
click at [337, 297] on div "Getting Started 5 Lectures 21 minutes" at bounding box center [415, 305] width 712 height 50
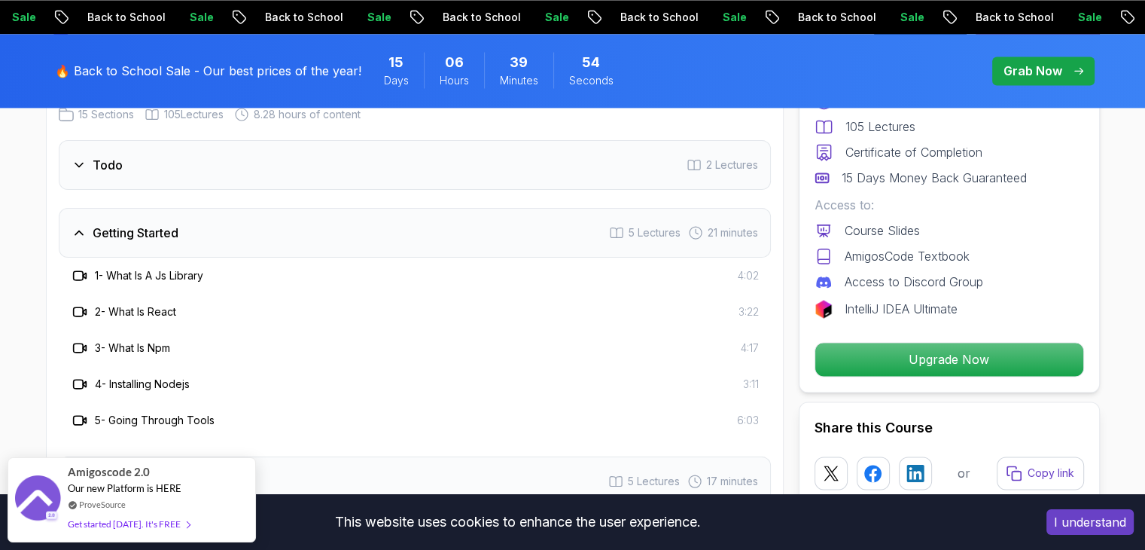
click at [277, 281] on div "1 - What Is A Js Library 4:02" at bounding box center [415, 275] width 688 height 18
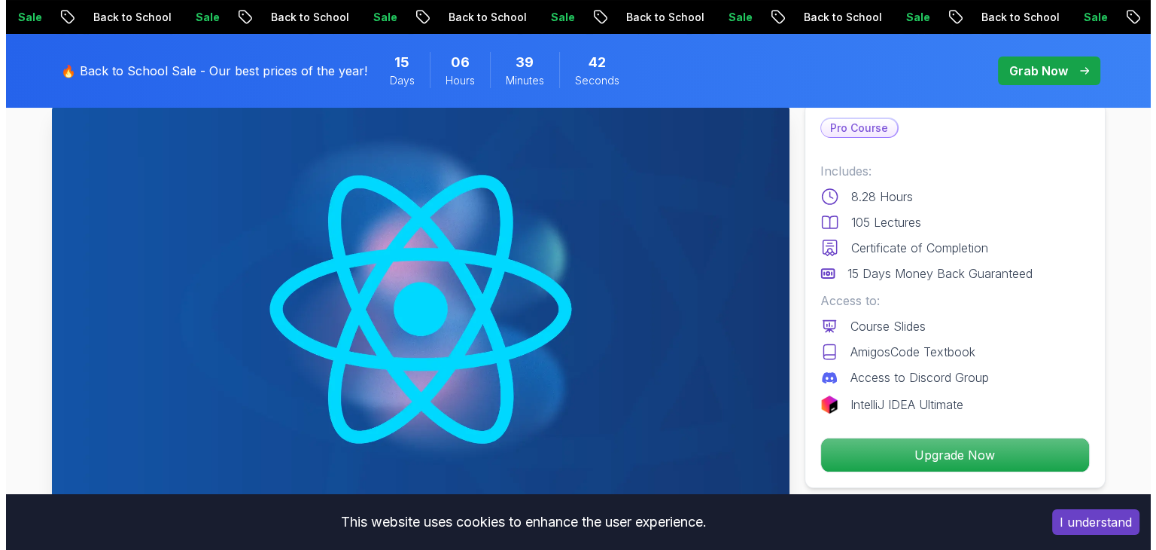
scroll to position [0, 0]
